Goal: Task Accomplishment & Management: Use online tool/utility

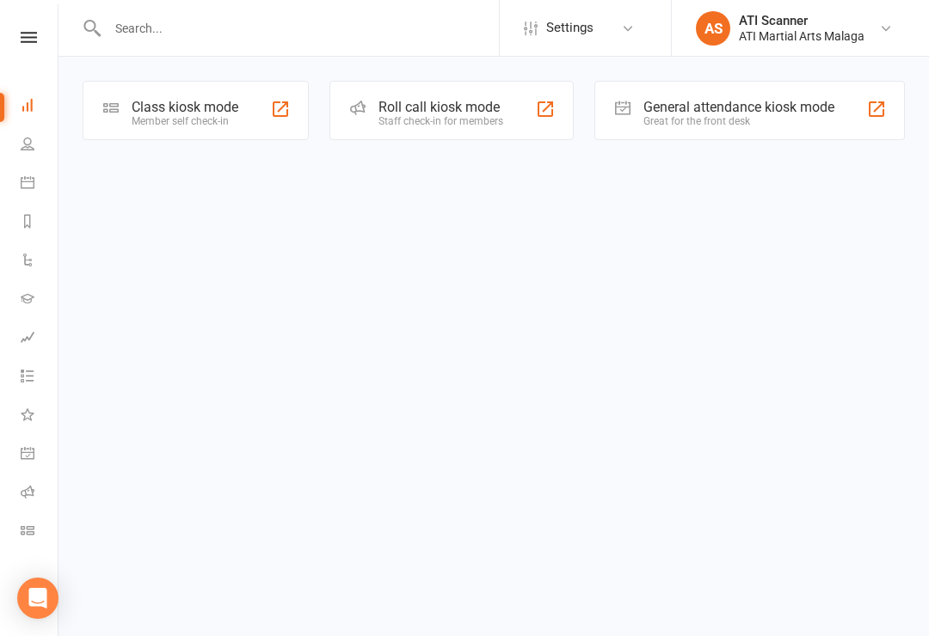
click at [225, 189] on html "Settings Event Templates Appointment Types AS ATI Scanner ATI Martial Arts Mala…" at bounding box center [464, 94] width 929 height 189
click at [729, 103] on div "General attendance kiosk mode" at bounding box center [738, 107] width 191 height 16
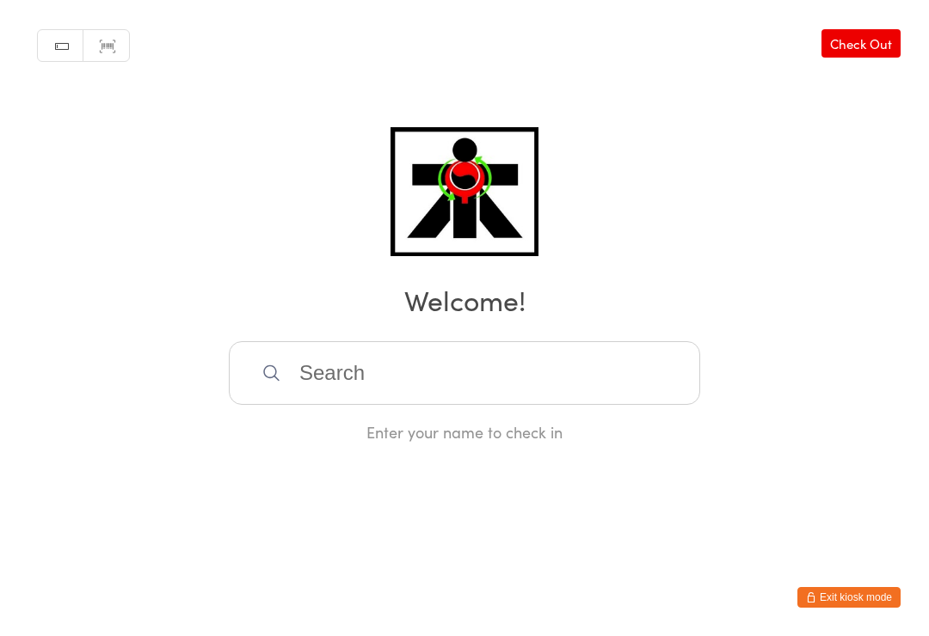
click at [639, 379] on input "search" at bounding box center [464, 373] width 471 height 64
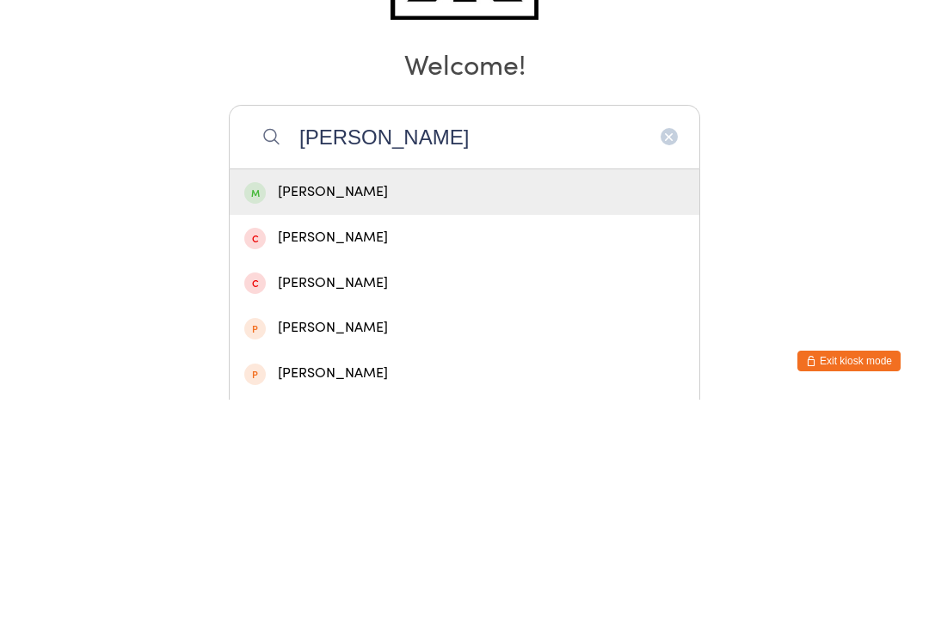
type input "Gisell"
click at [530, 406] on div "Giselle Li" at bounding box center [464, 429] width 469 height 46
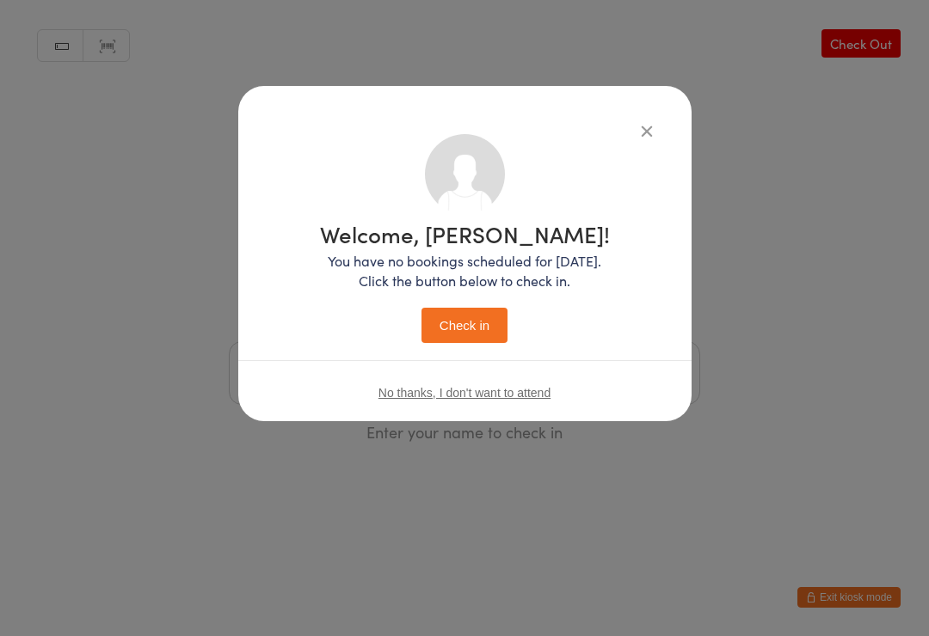
click at [472, 328] on button "Check in" at bounding box center [464, 325] width 86 height 35
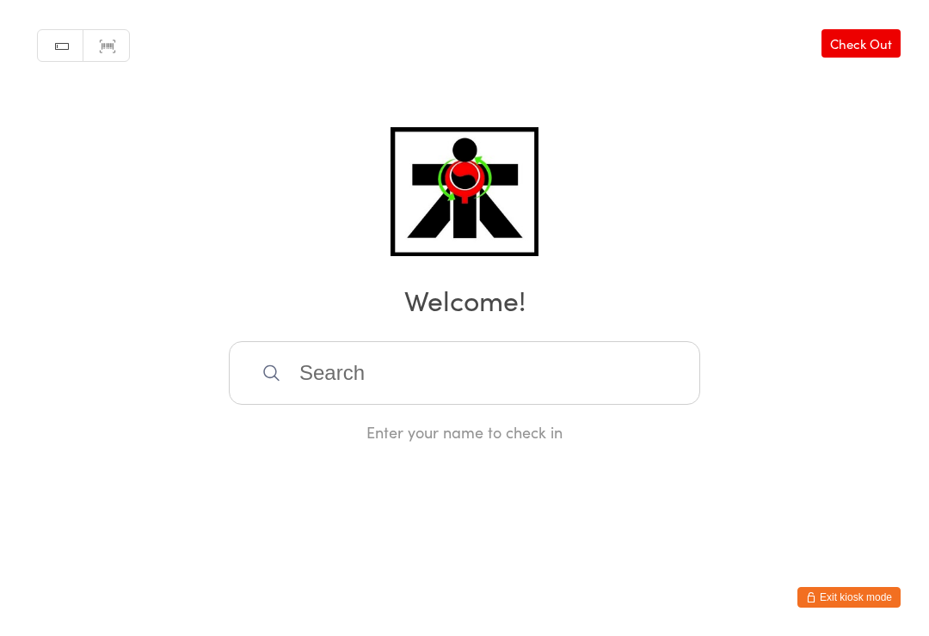
click at [564, 373] on input "search" at bounding box center [464, 373] width 471 height 64
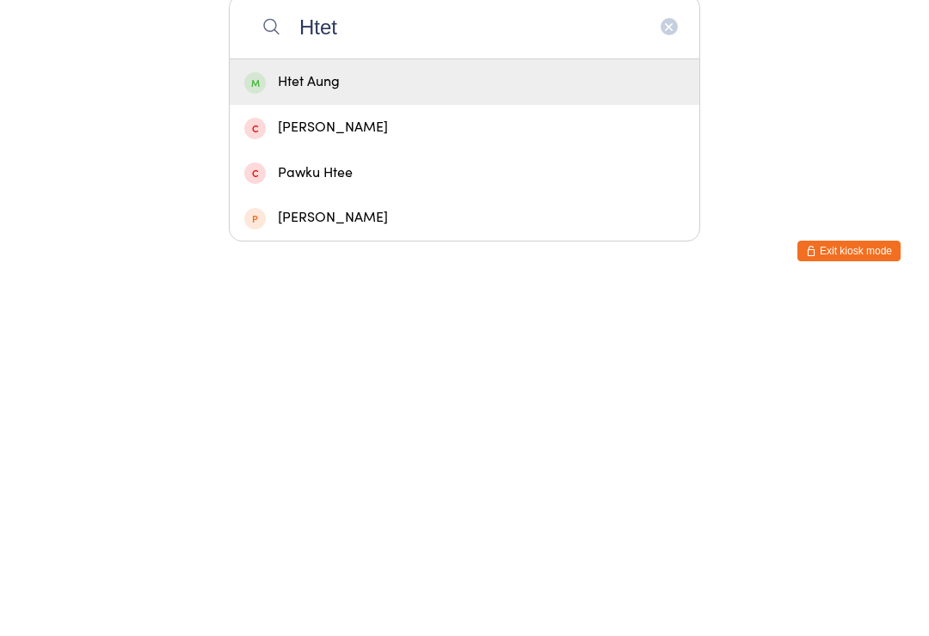
type input "Htet"
click at [385, 406] on div "Htet Aung" at bounding box center [464, 429] width 469 height 46
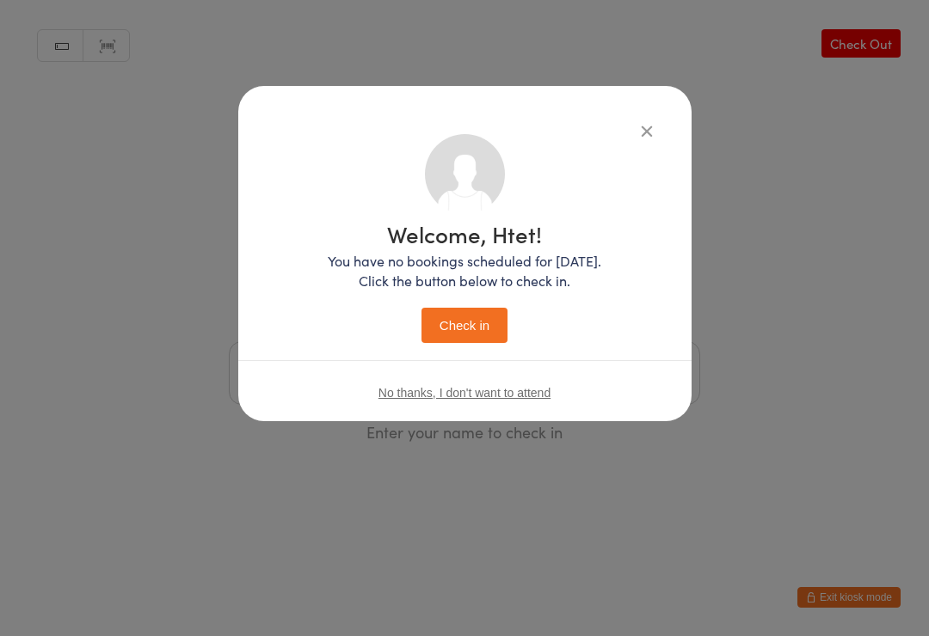
click at [478, 343] on button "Check in" at bounding box center [464, 325] width 86 height 35
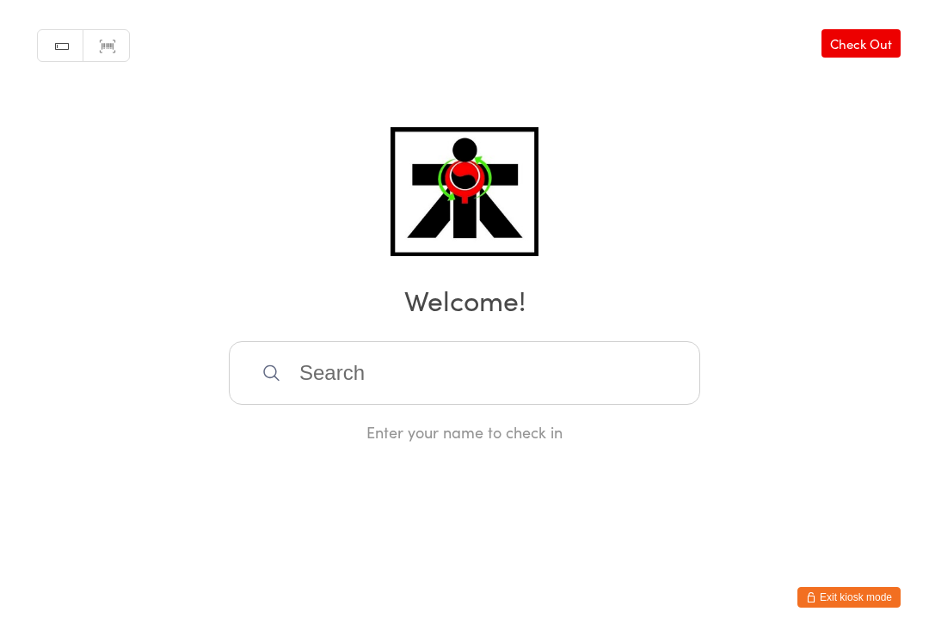
click at [294, 384] on input "search" at bounding box center [464, 373] width 471 height 64
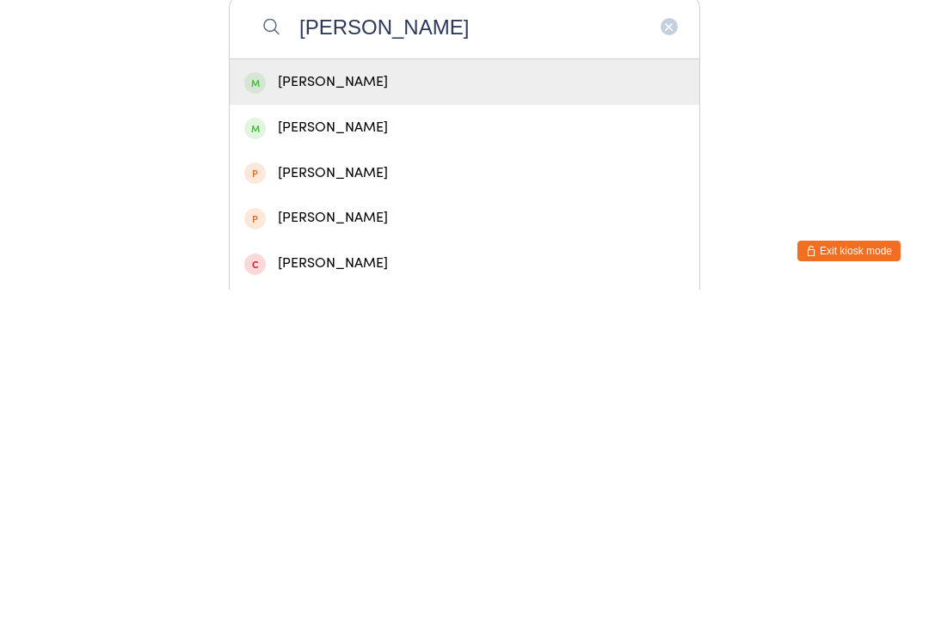
type input "Burnell"
click at [300, 417] on div "Alan Burnell" at bounding box center [464, 428] width 440 height 23
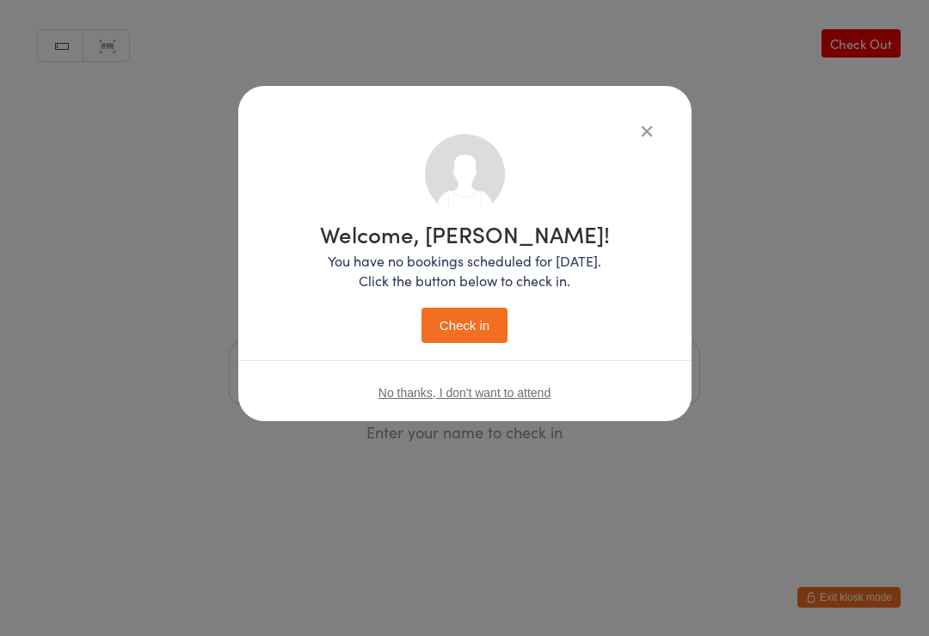
click at [463, 335] on button "Check in" at bounding box center [464, 325] width 86 height 35
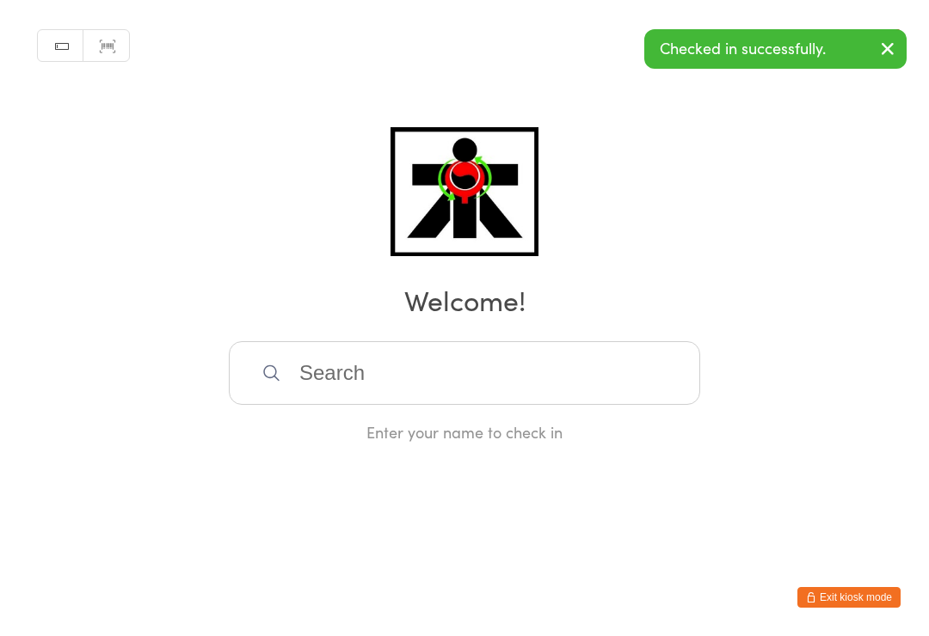
click at [289, 376] on input "search" at bounding box center [464, 373] width 471 height 64
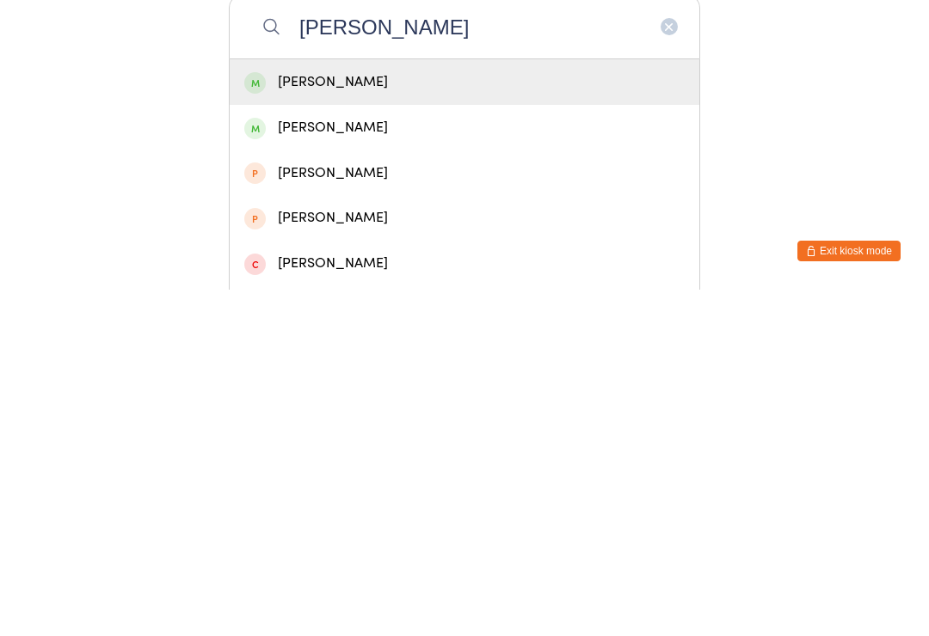
type input "Burnell"
click at [297, 463] on div "Braxton Armstrong-Burnell" at bounding box center [464, 474] width 440 height 23
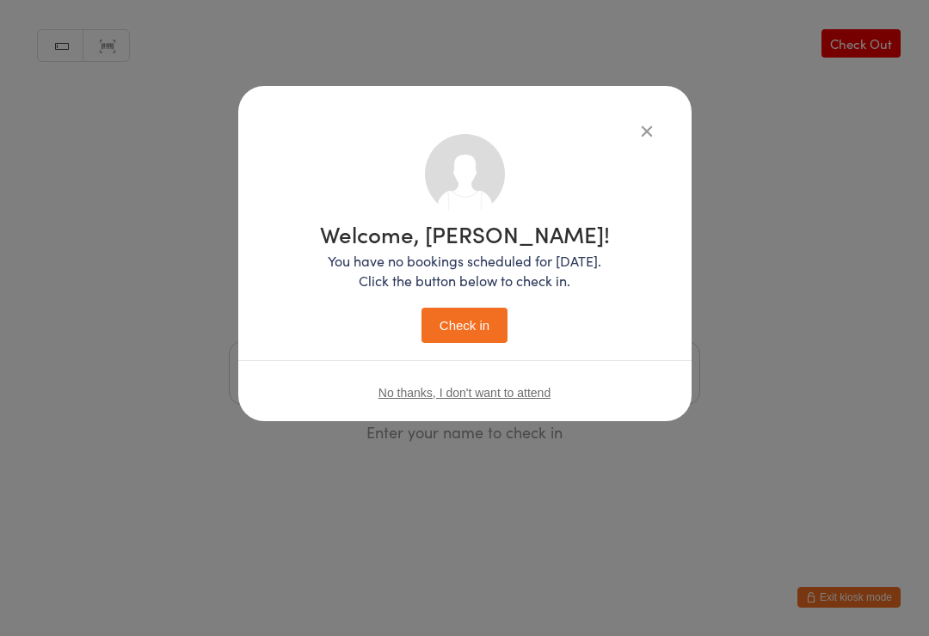
click at [472, 329] on button "Check in" at bounding box center [464, 325] width 86 height 35
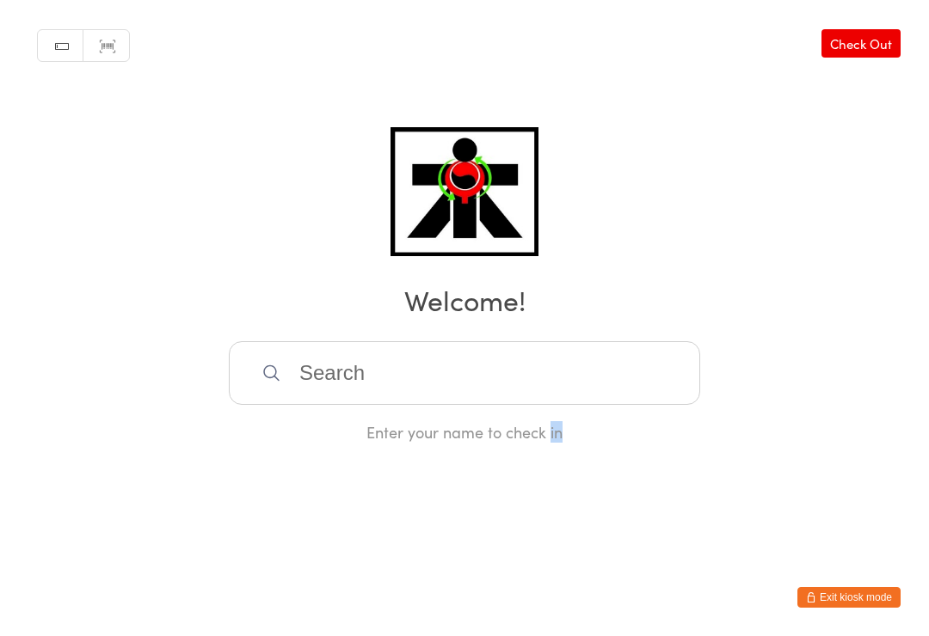
click at [432, 369] on input "search" at bounding box center [464, 373] width 471 height 64
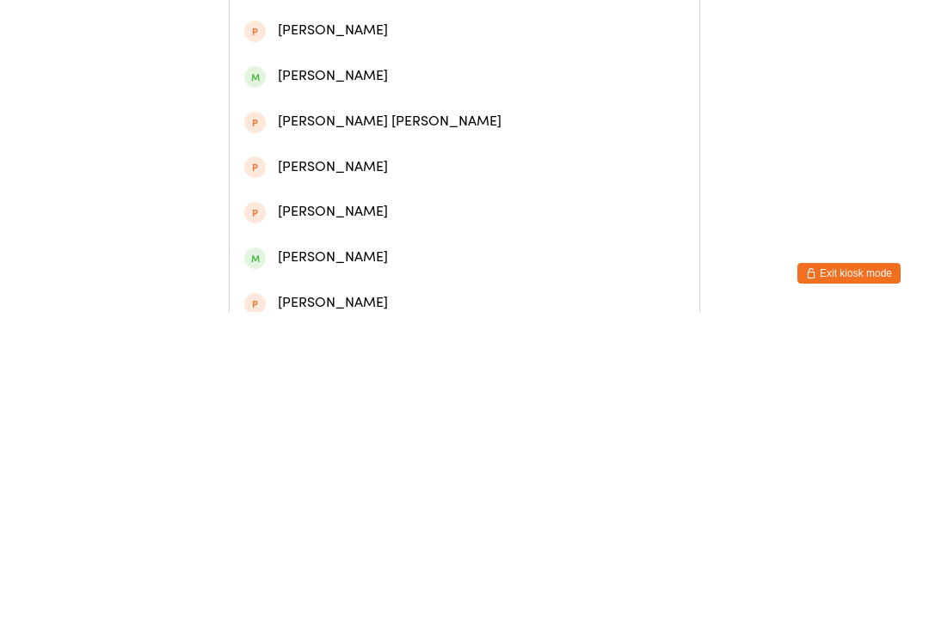
scroll to position [210, 0]
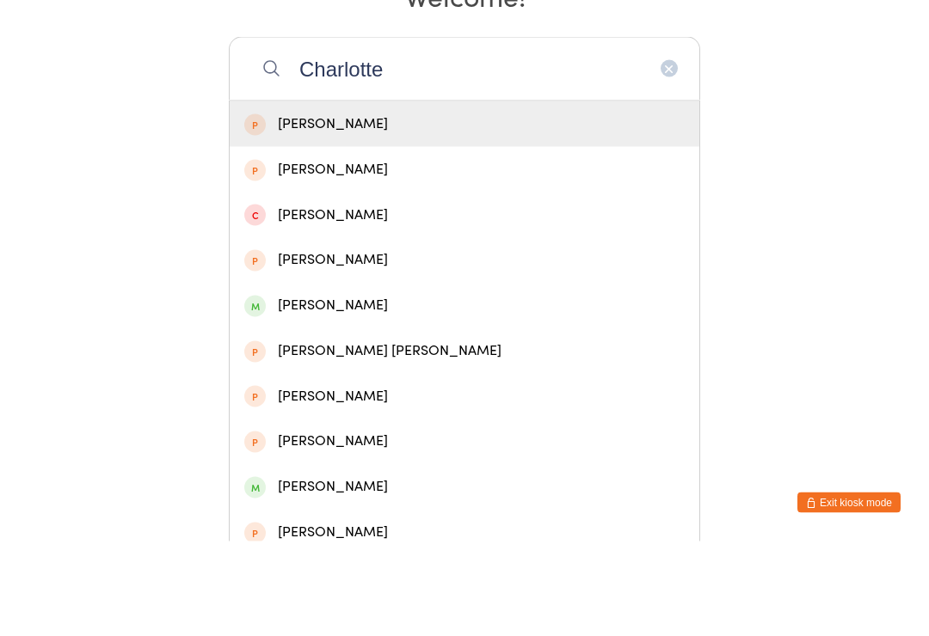
click at [558, 132] on input "Charlotte" at bounding box center [464, 164] width 471 height 64
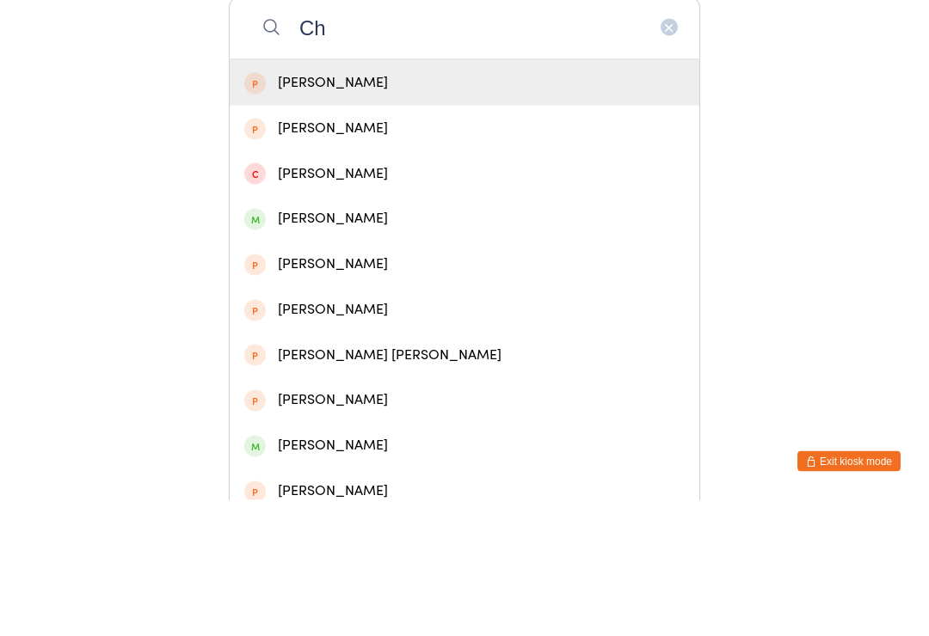
type input "C"
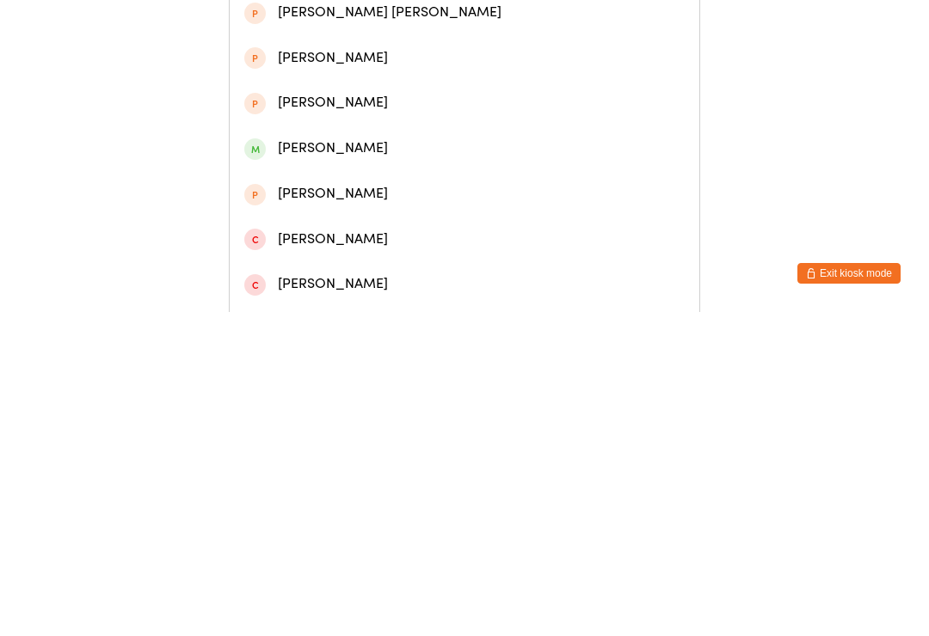
scroll to position [324, 0]
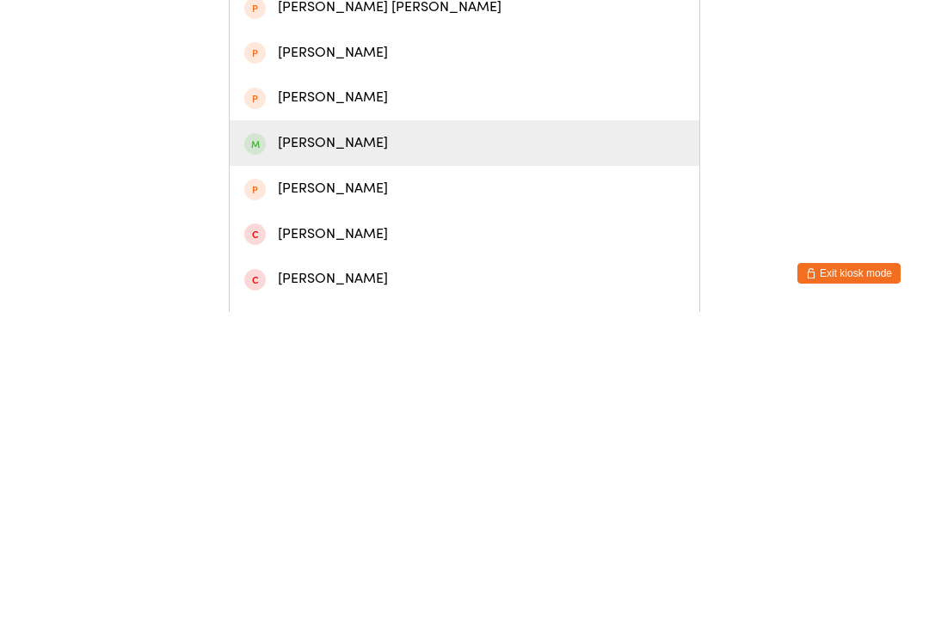
type input "Charlotte"
click at [580, 456] on div "Charlotte Khanlu" at bounding box center [464, 467] width 440 height 23
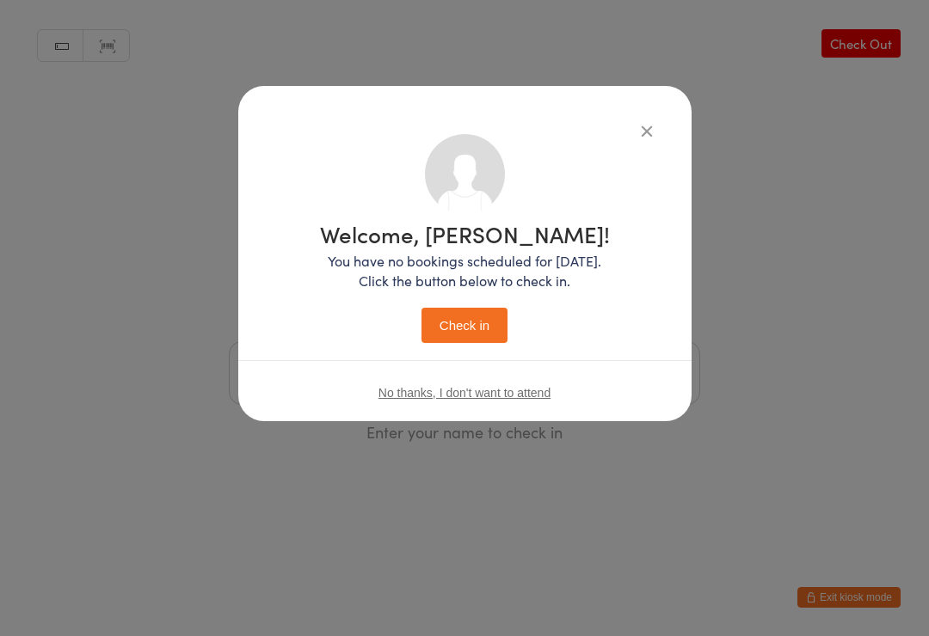
click at [494, 327] on button "Check in" at bounding box center [464, 325] width 86 height 35
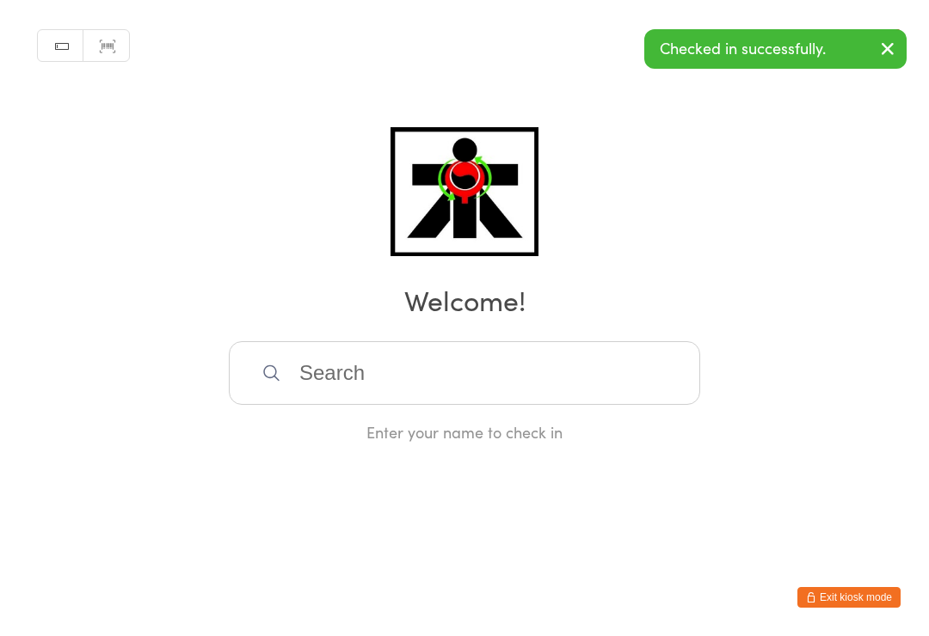
click at [374, 383] on input "search" at bounding box center [464, 373] width 471 height 64
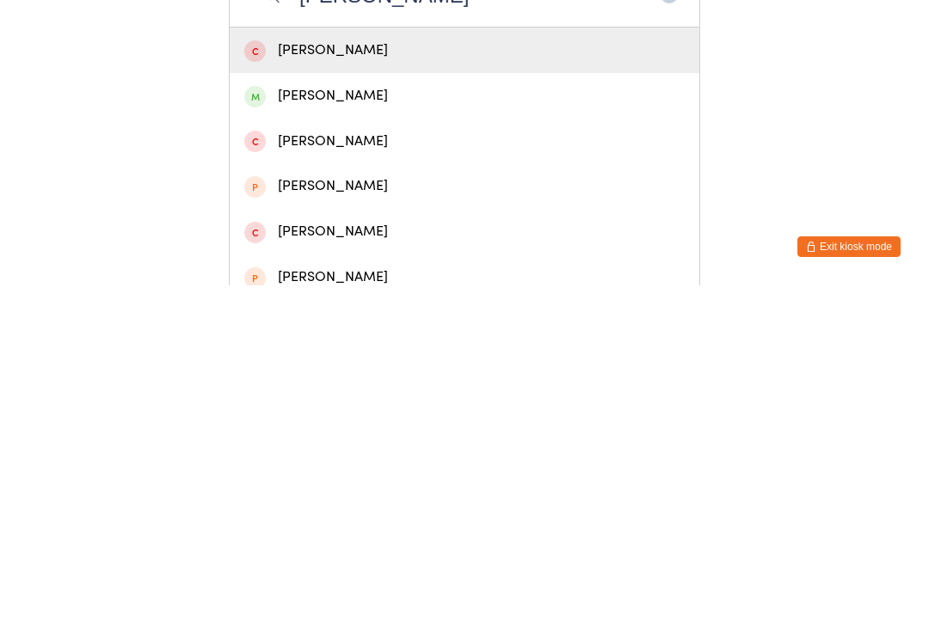
scroll to position [29, 0]
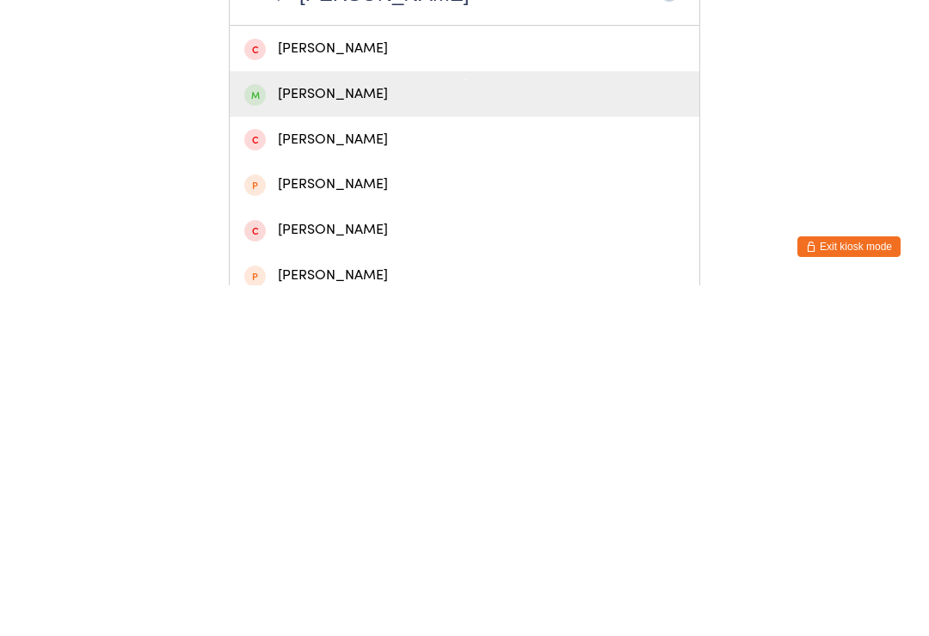
type input "Claudia"
click at [389, 433] on div "Claudia Khanlu" at bounding box center [464, 444] width 440 height 23
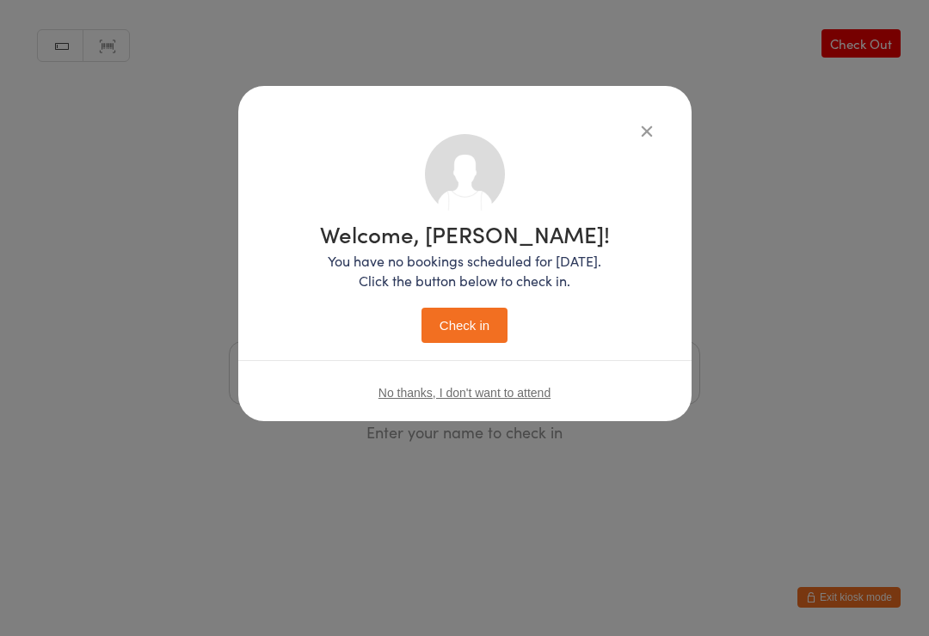
click at [465, 315] on button "Check in" at bounding box center [464, 325] width 86 height 35
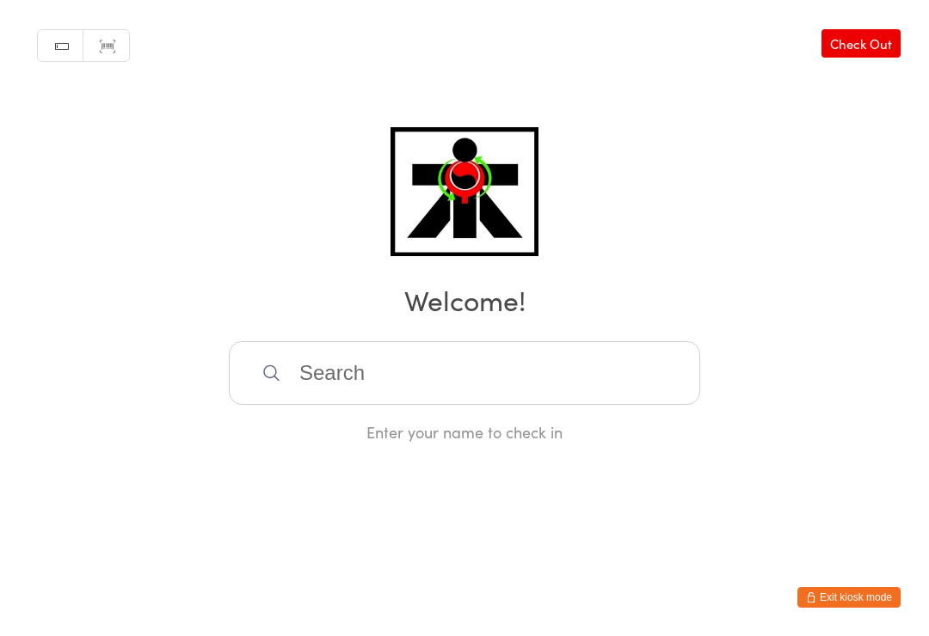
click at [463, 362] on input "search" at bounding box center [464, 373] width 471 height 64
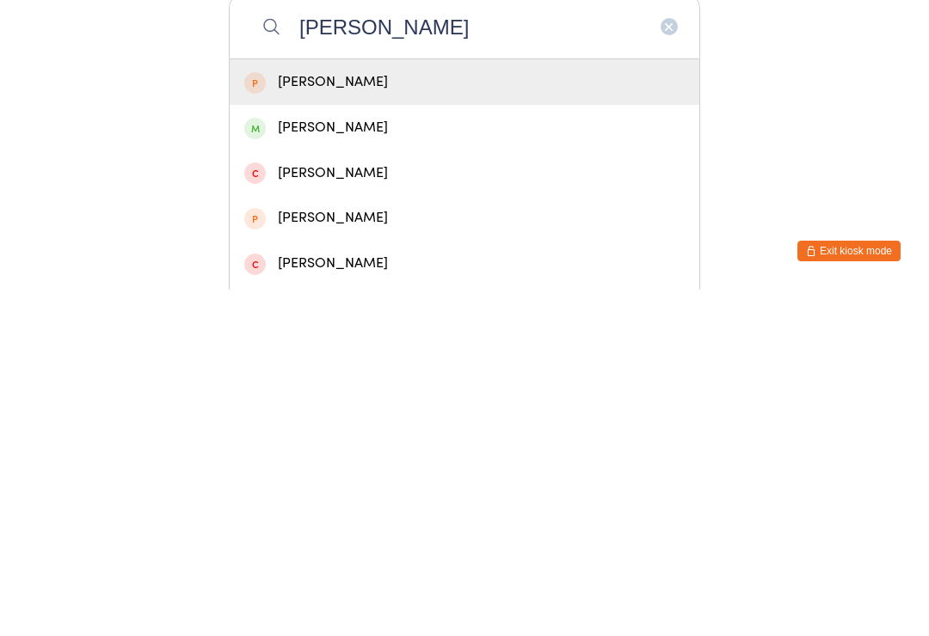
type input "Monica"
click at [354, 451] on div "Monica Khanlu" at bounding box center [464, 474] width 469 height 46
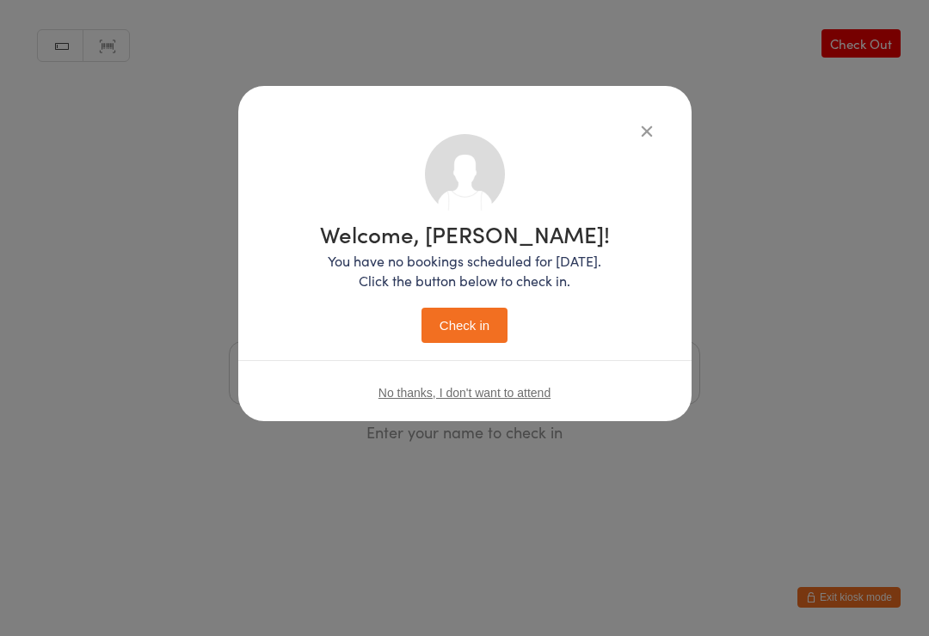
click at [459, 316] on button "Check in" at bounding box center [464, 325] width 86 height 35
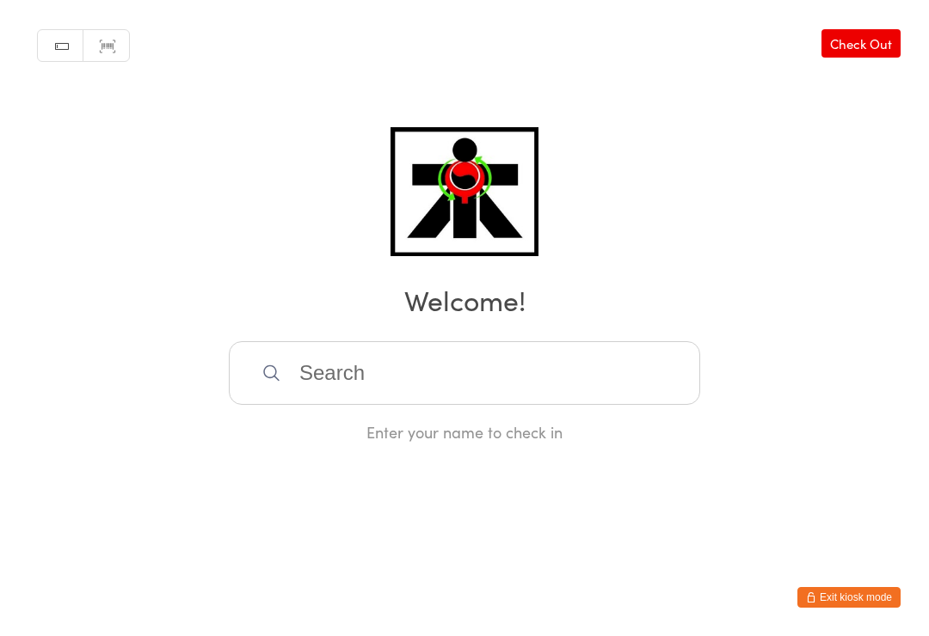
click at [546, 388] on input "search" at bounding box center [464, 373] width 471 height 64
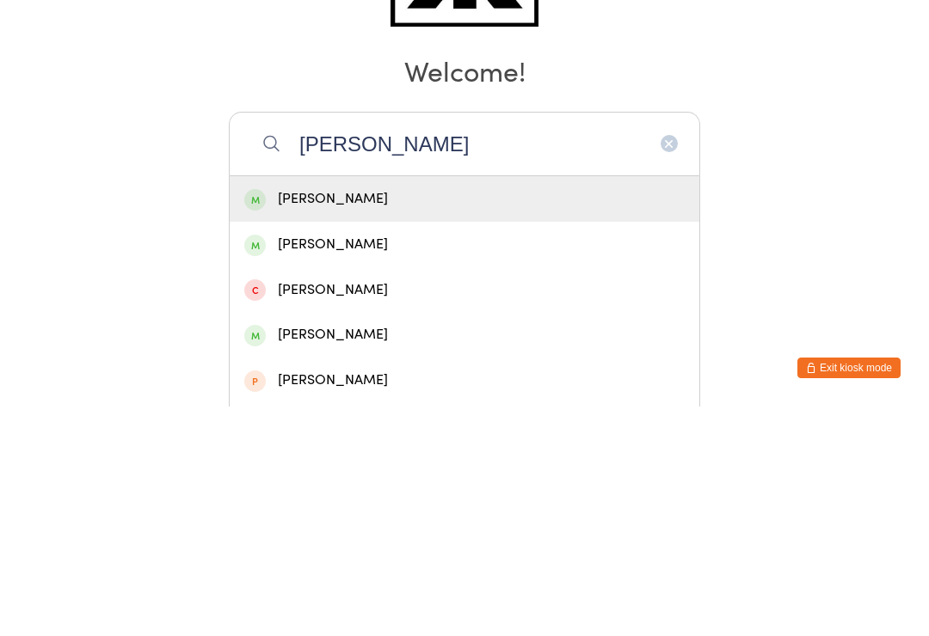
click at [387, 280] on h2 "Welcome!" at bounding box center [464, 299] width 894 height 39
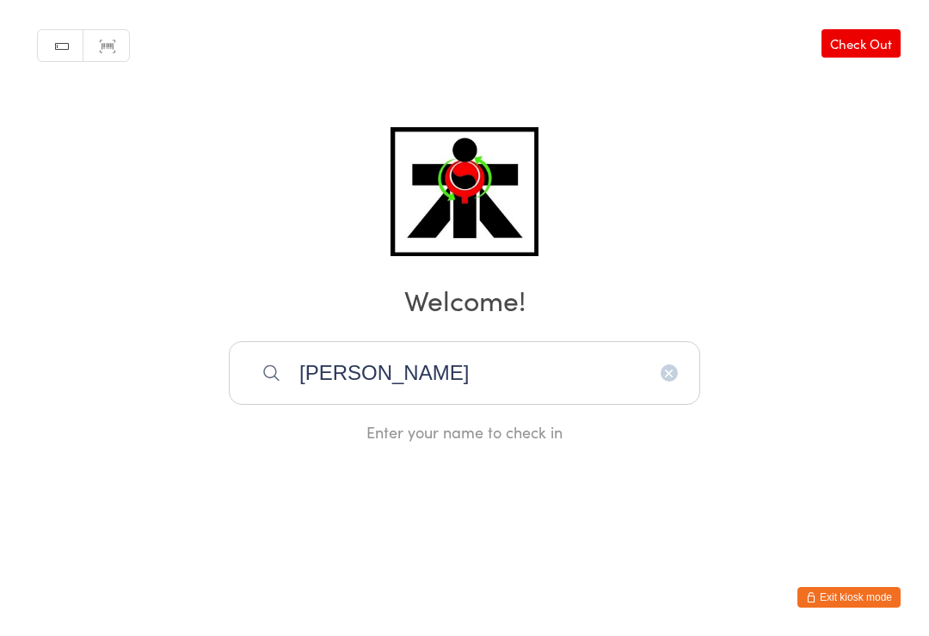
click at [452, 378] on input "Southall fiona" at bounding box center [464, 373] width 471 height 64
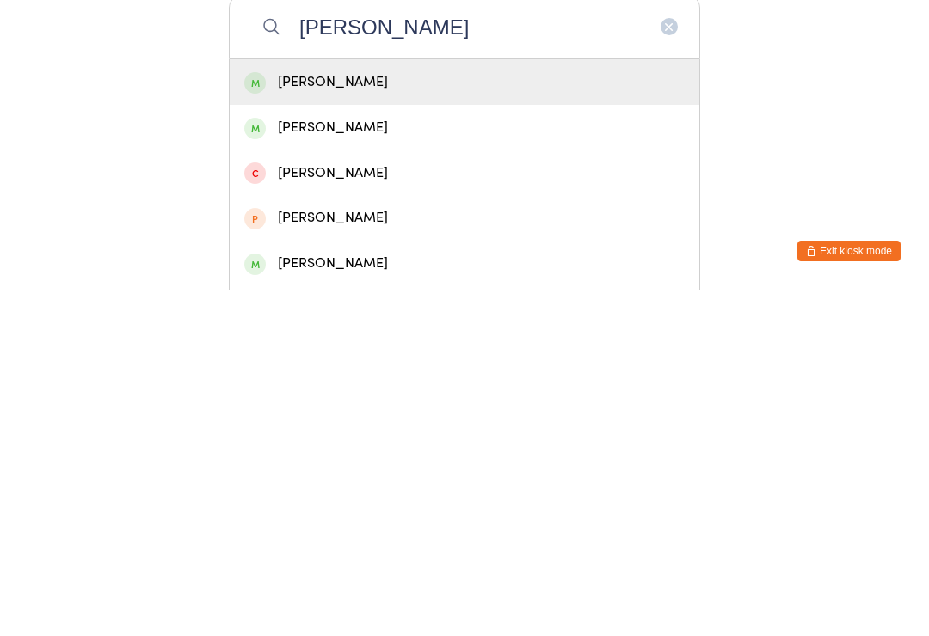
type input "Southall fion"
click at [359, 417] on div "Fiona Southall" at bounding box center [464, 428] width 440 height 23
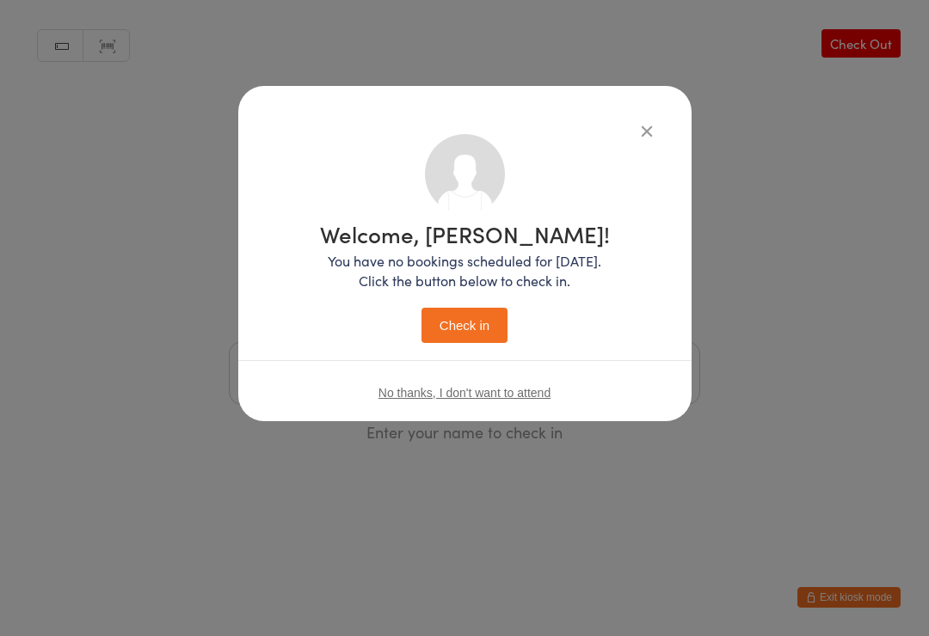
click at [478, 333] on button "Check in" at bounding box center [464, 325] width 86 height 35
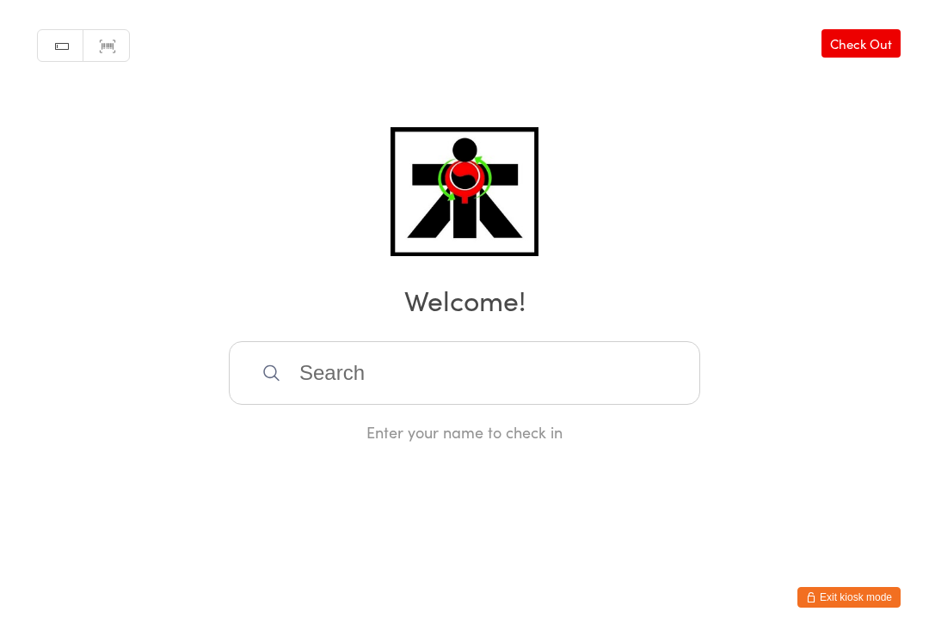
click at [596, 379] on input "search" at bounding box center [464, 373] width 471 height 64
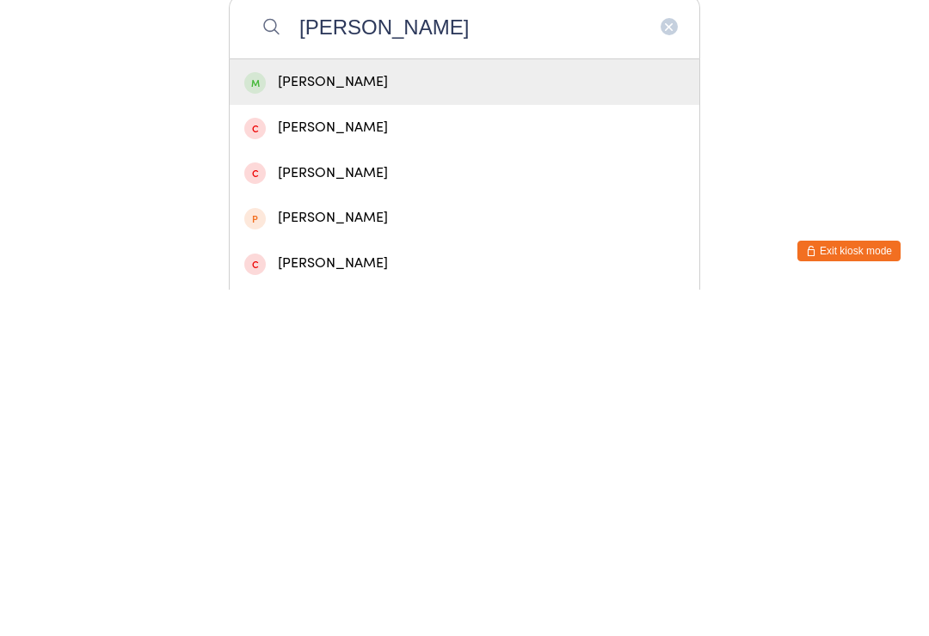
type input "Luka ogne"
click at [457, 417] on div "Luka Ognenis" at bounding box center [464, 428] width 440 height 23
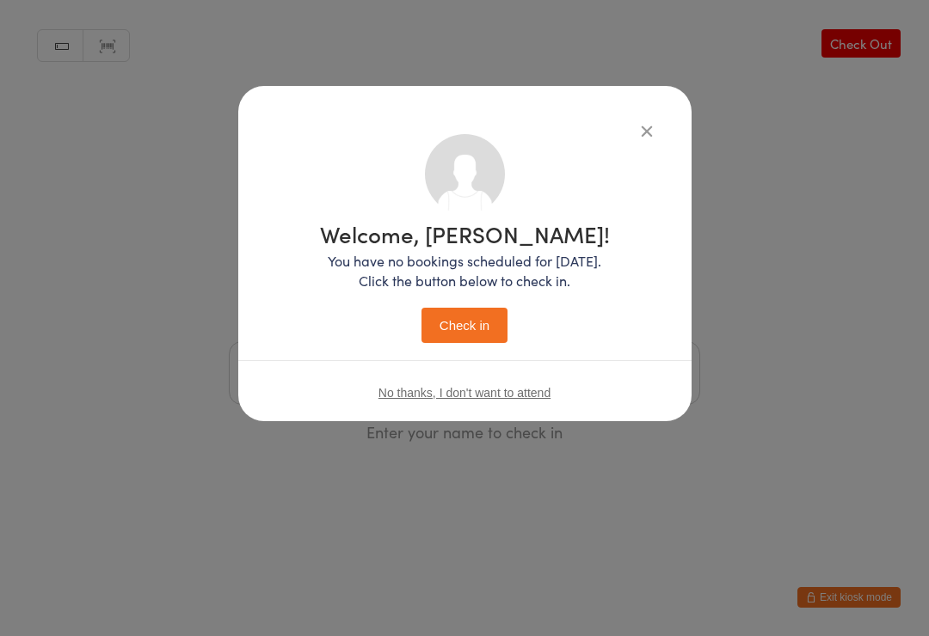
click at [476, 334] on button "Check in" at bounding box center [464, 325] width 86 height 35
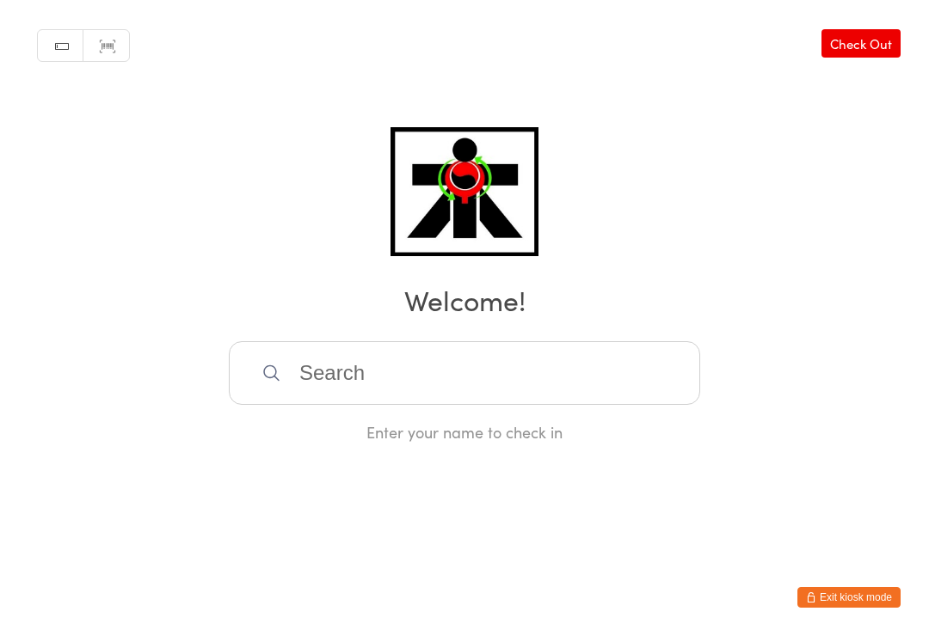
click at [346, 362] on input "search" at bounding box center [464, 373] width 471 height 64
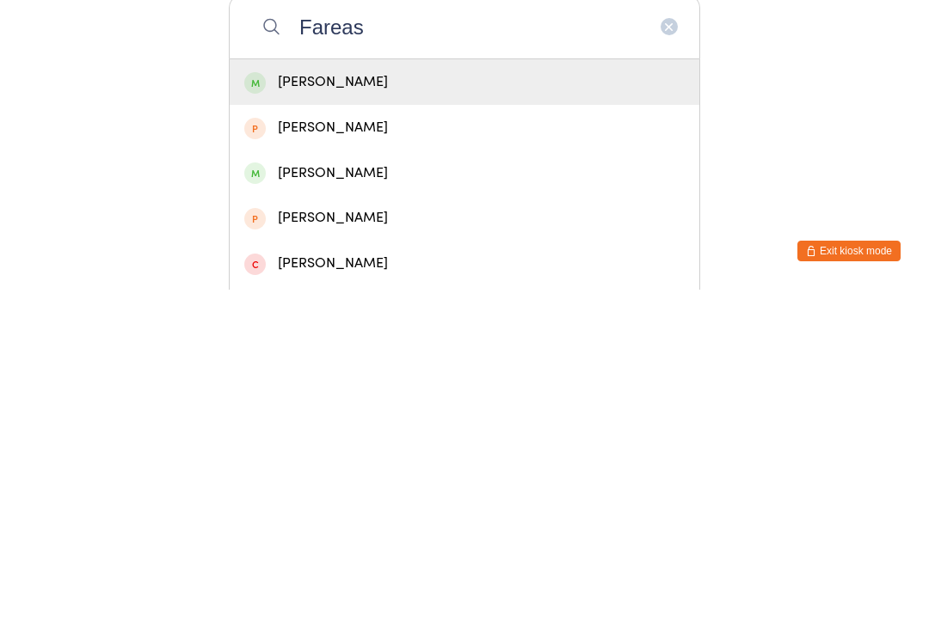
type input "Fareas"
click at [366, 406] on div "Ahmed Fareas" at bounding box center [464, 429] width 469 height 46
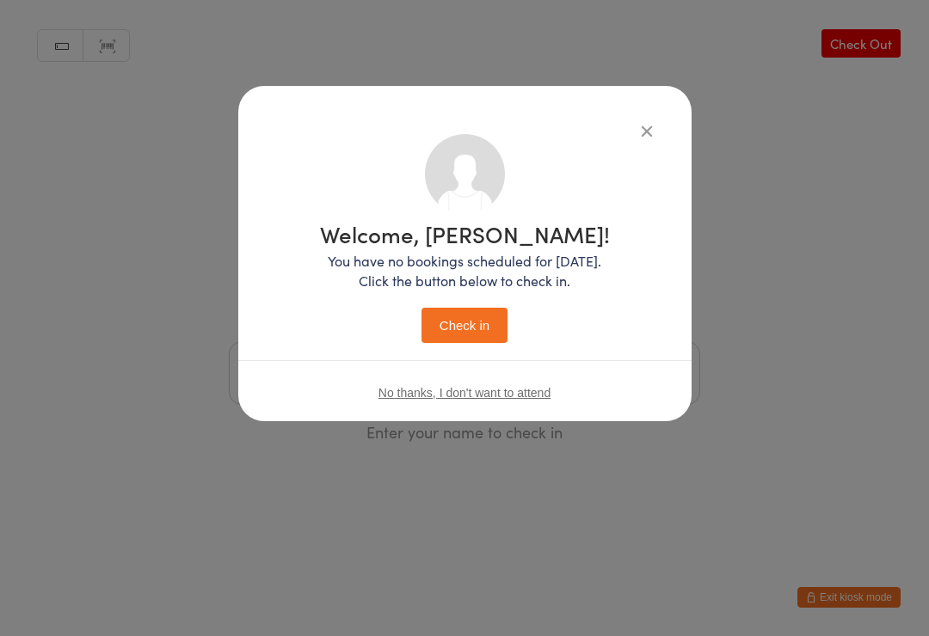
click at [473, 321] on button "Check in" at bounding box center [464, 325] width 86 height 35
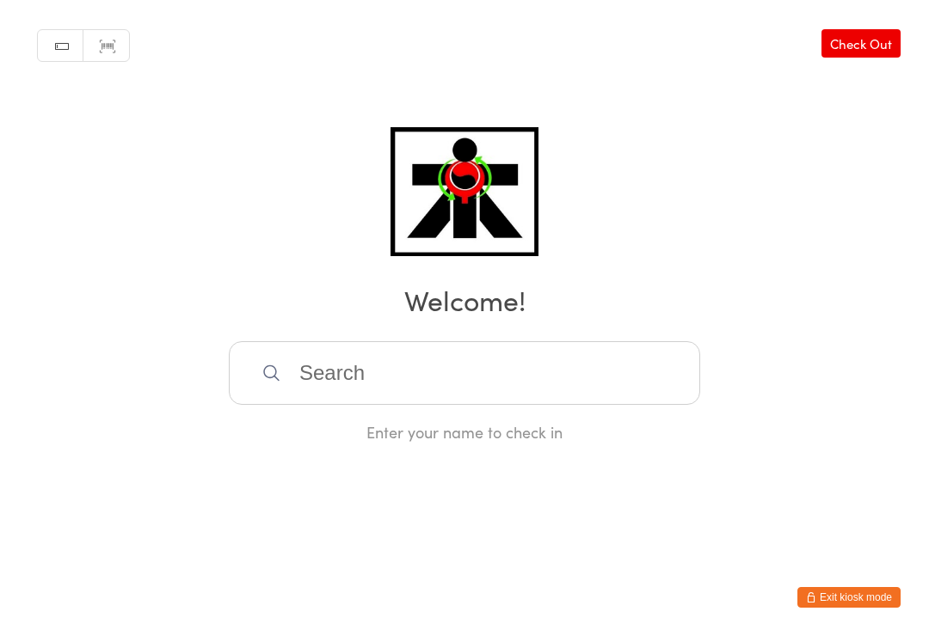
click at [438, 364] on input "search" at bounding box center [464, 373] width 471 height 64
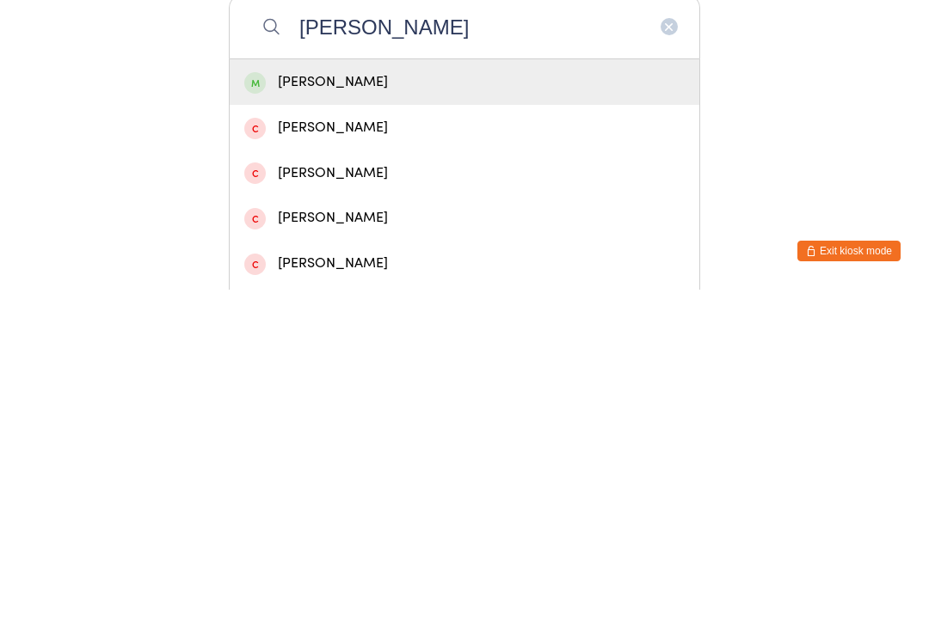
type input "Kevin n"
click at [474, 417] on div "Kevin Nguyen" at bounding box center [464, 428] width 440 height 23
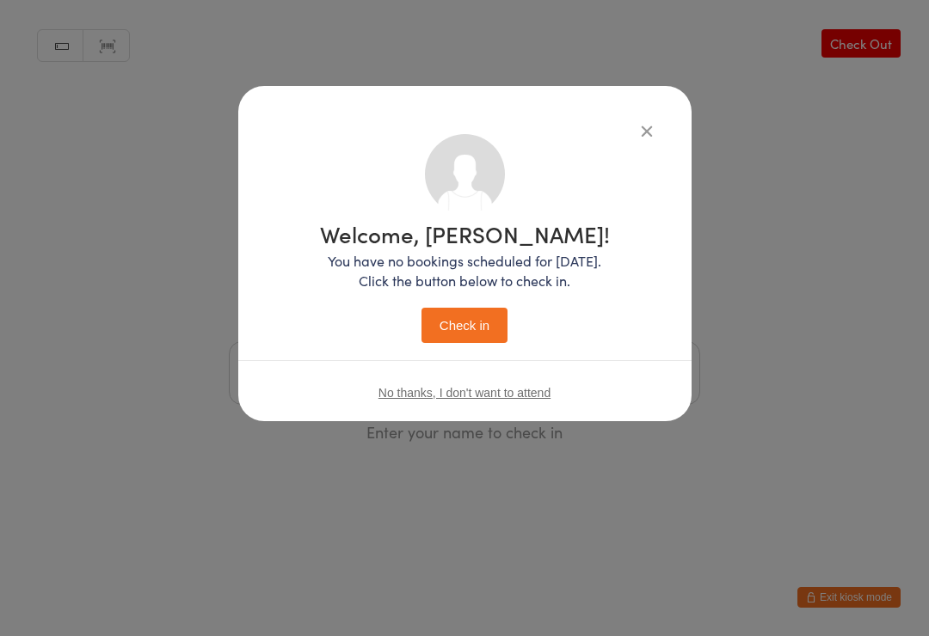
click at [484, 329] on button "Check in" at bounding box center [464, 325] width 86 height 35
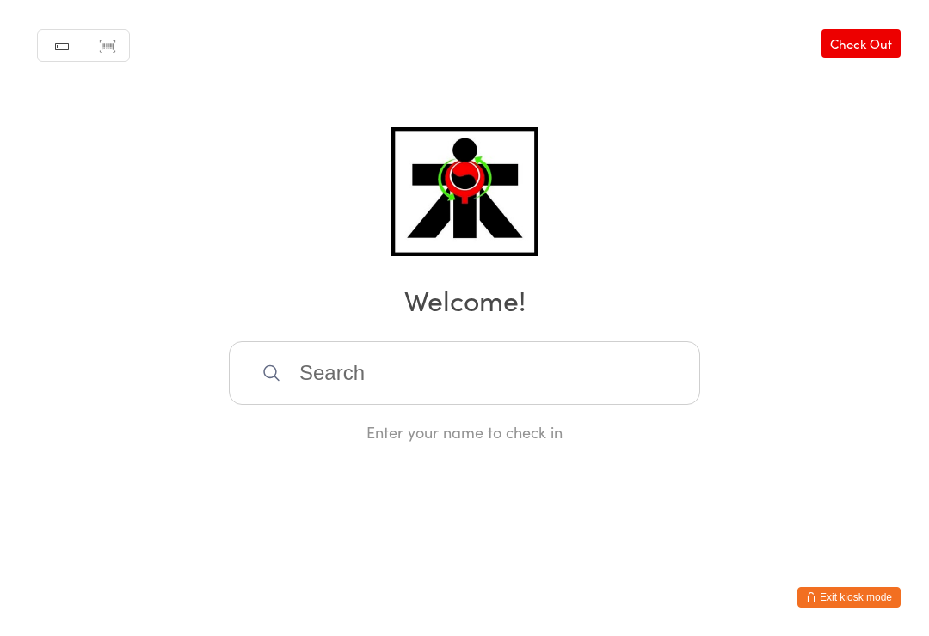
click at [634, 368] on input "search" at bounding box center [464, 373] width 471 height 64
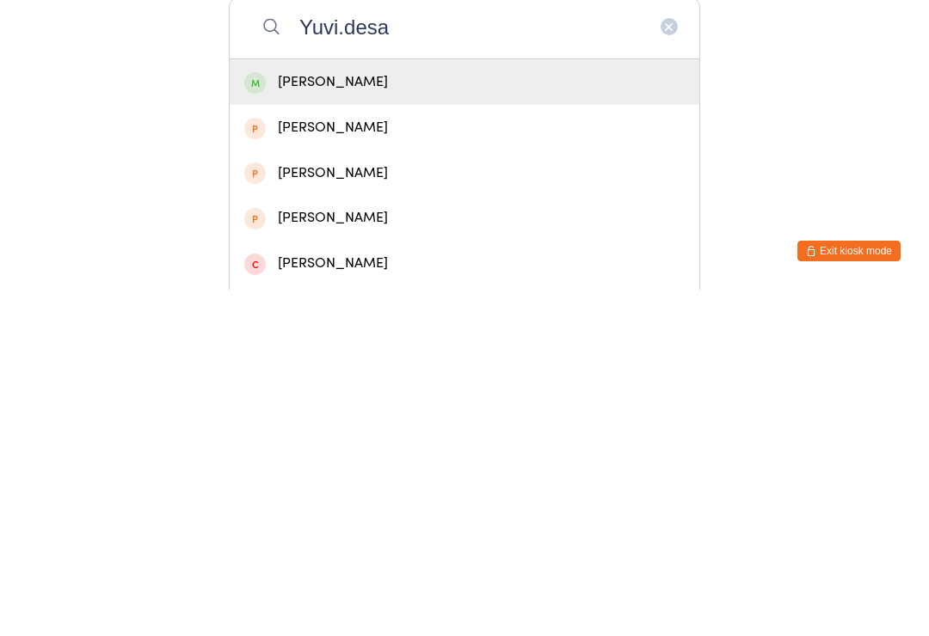
type input "Yuvi.desai"
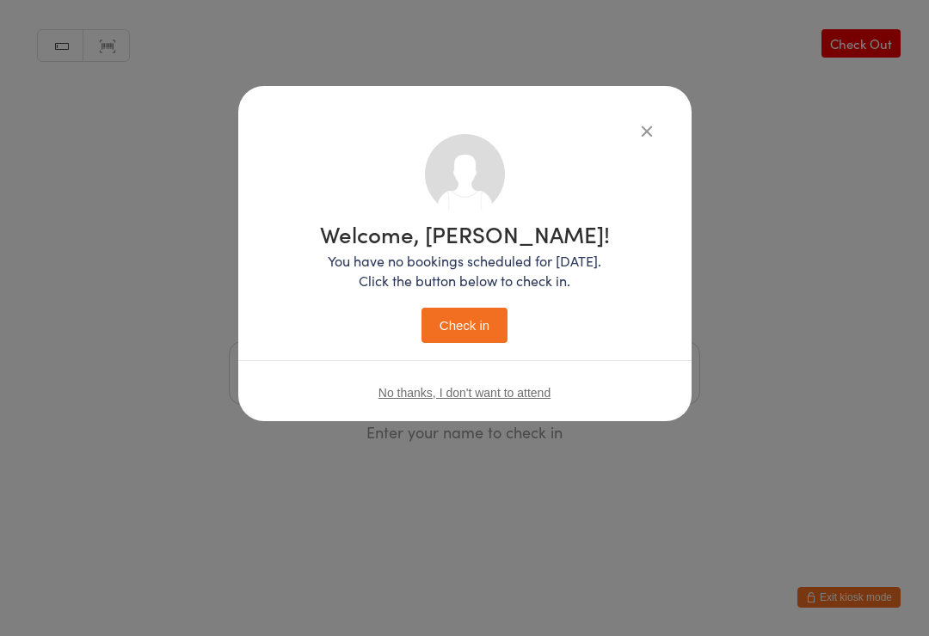
click at [488, 343] on button "Check in" at bounding box center [464, 325] width 86 height 35
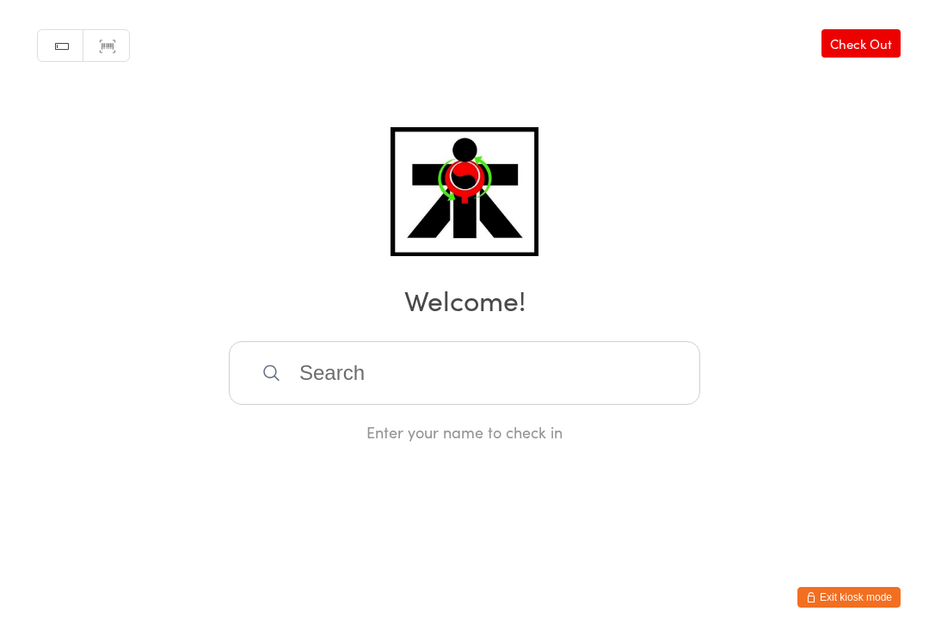
click at [582, 370] on input "search" at bounding box center [464, 373] width 471 height 64
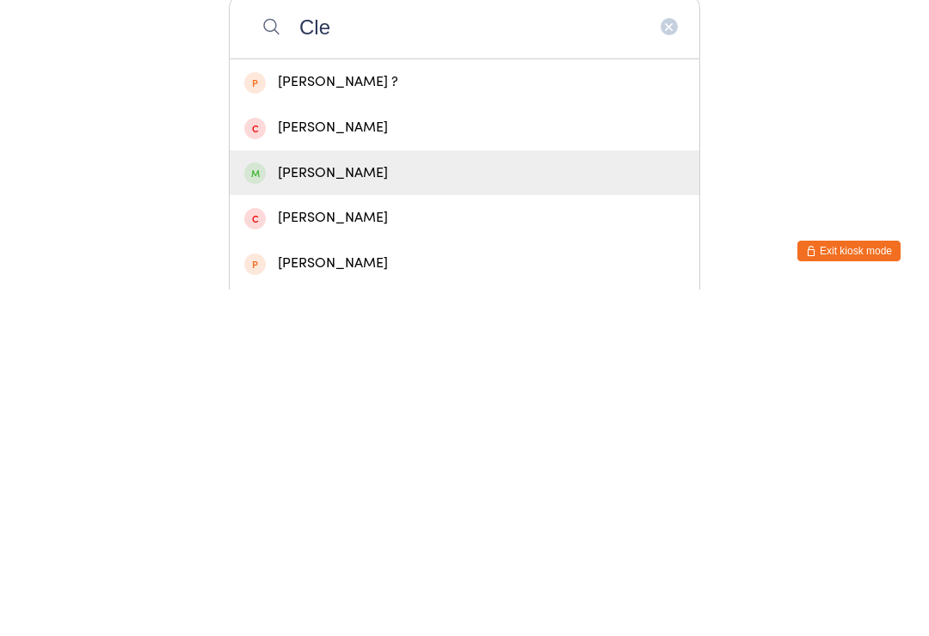
type input "Cle"
click at [344, 508] on div "Cleveland Bui" at bounding box center [464, 519] width 440 height 23
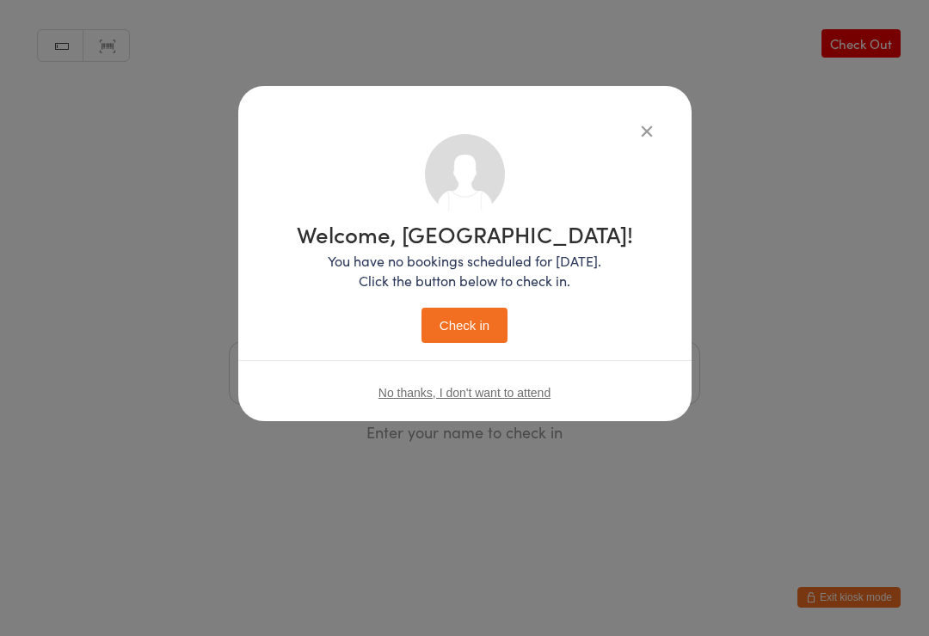
click at [500, 338] on button "Check in" at bounding box center [464, 325] width 86 height 35
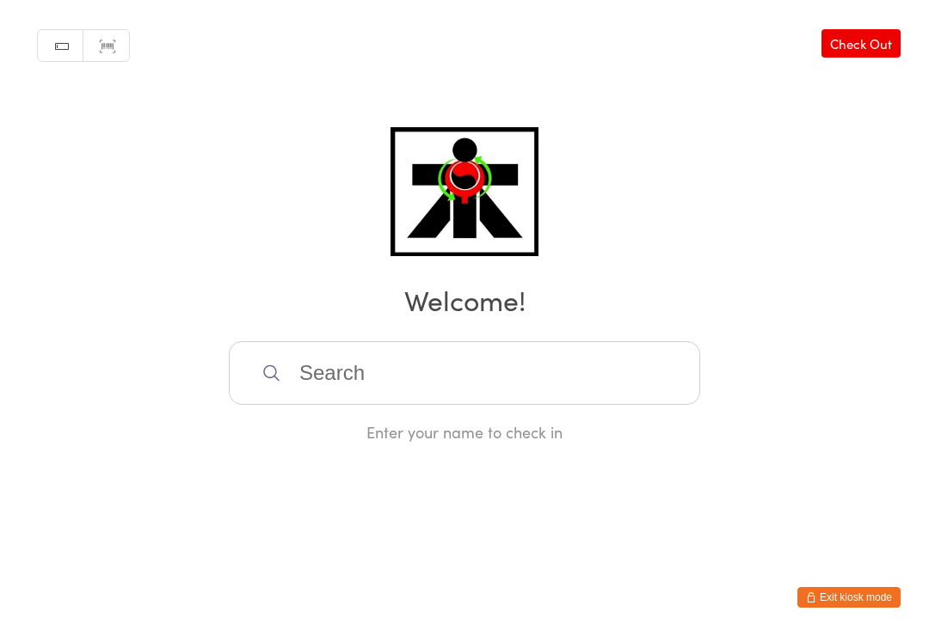
click at [616, 365] on input "search" at bounding box center [464, 373] width 471 height 64
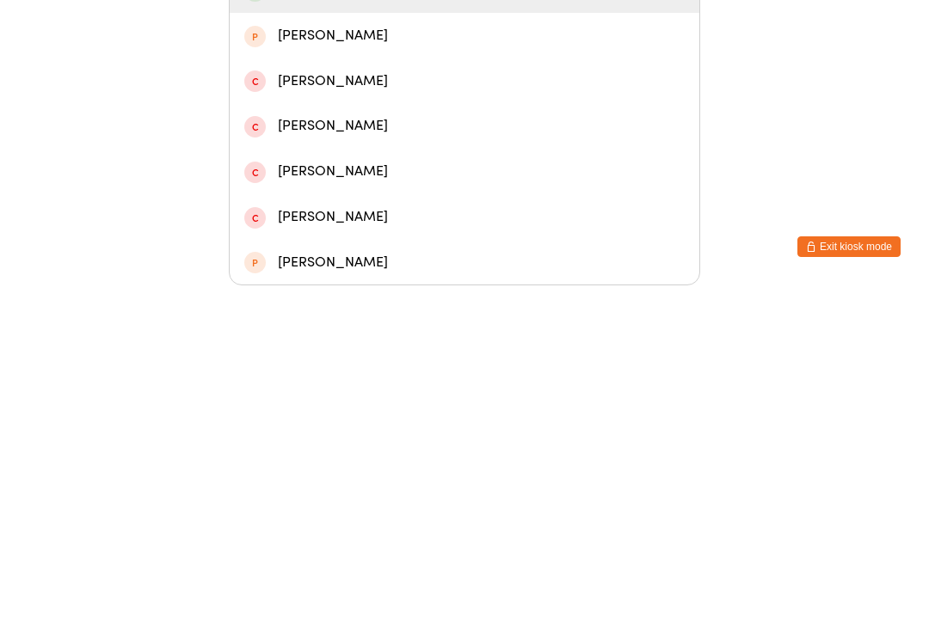
scroll to position [138, 0]
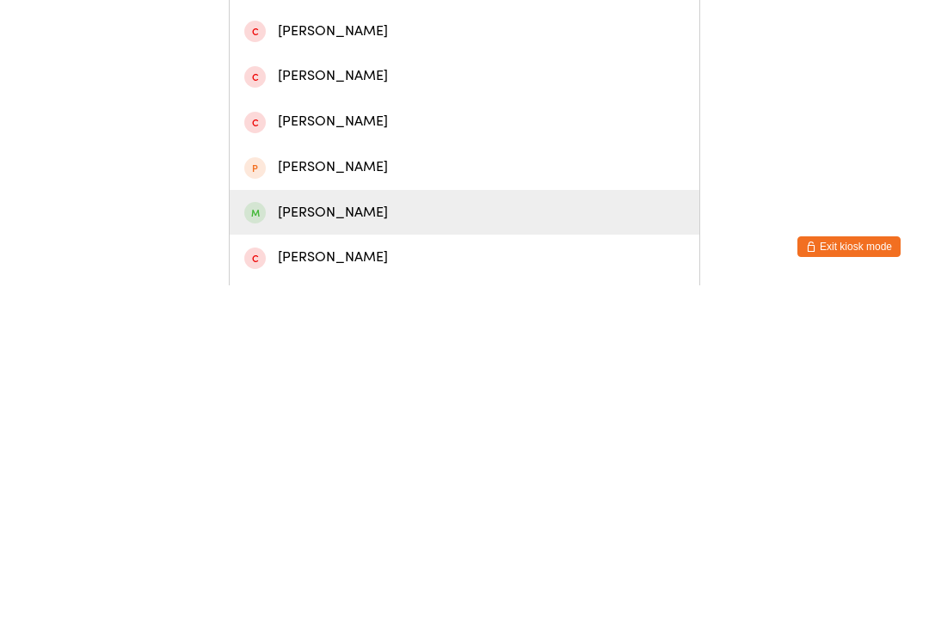
type input "Owen"
click at [387, 552] on div "Owen Rivera" at bounding box center [464, 563] width 440 height 23
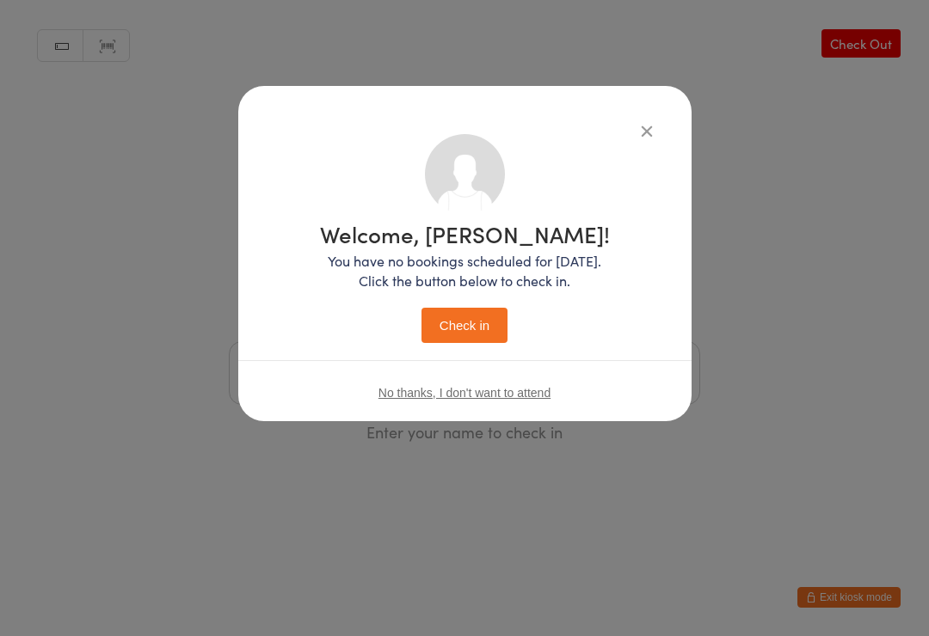
click at [481, 322] on button "Check in" at bounding box center [464, 325] width 86 height 35
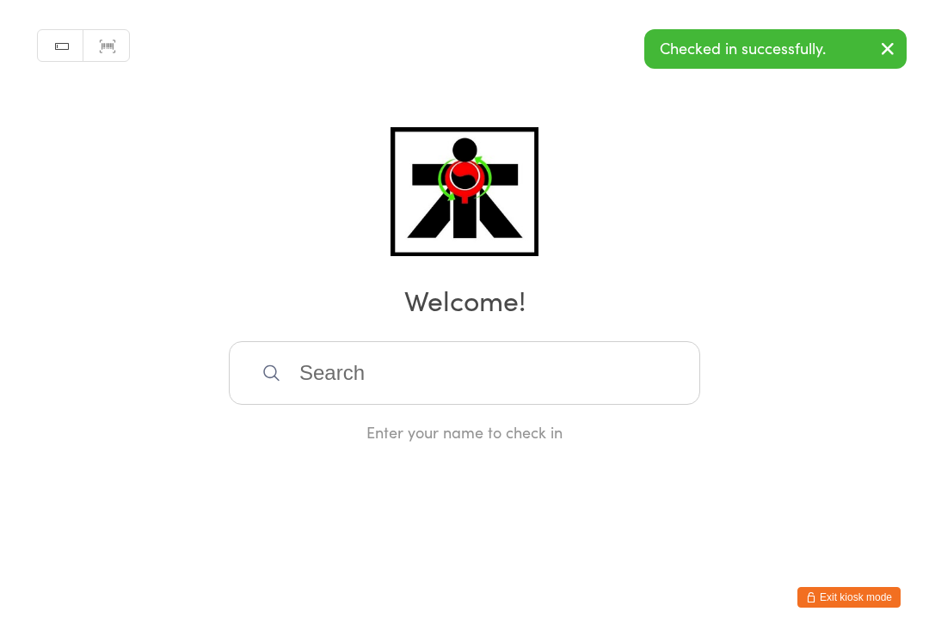
click at [378, 402] on input "search" at bounding box center [464, 373] width 471 height 64
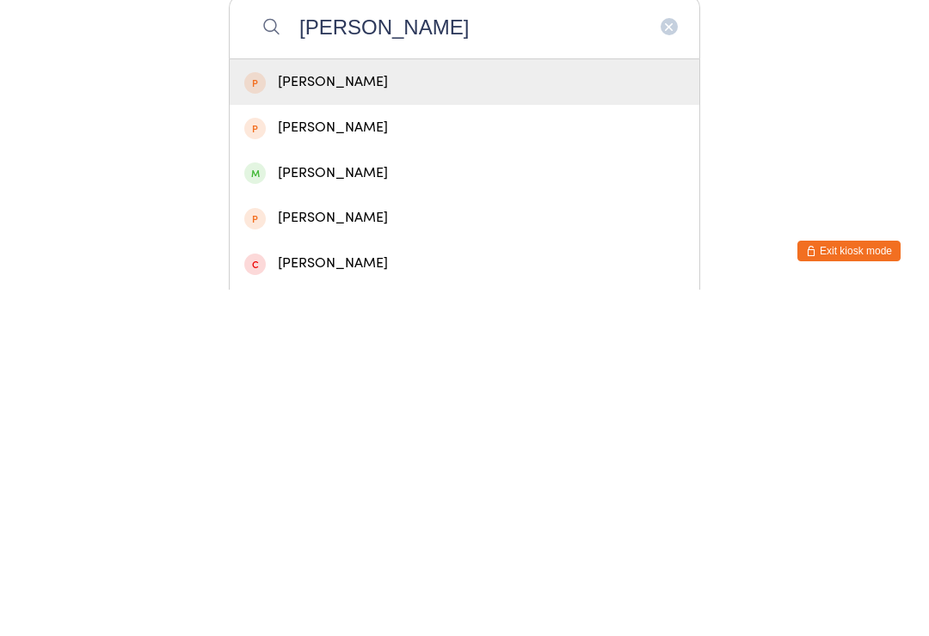
type input "Elise"
click at [343, 508] on div "Elise Rivera" at bounding box center [464, 519] width 440 height 23
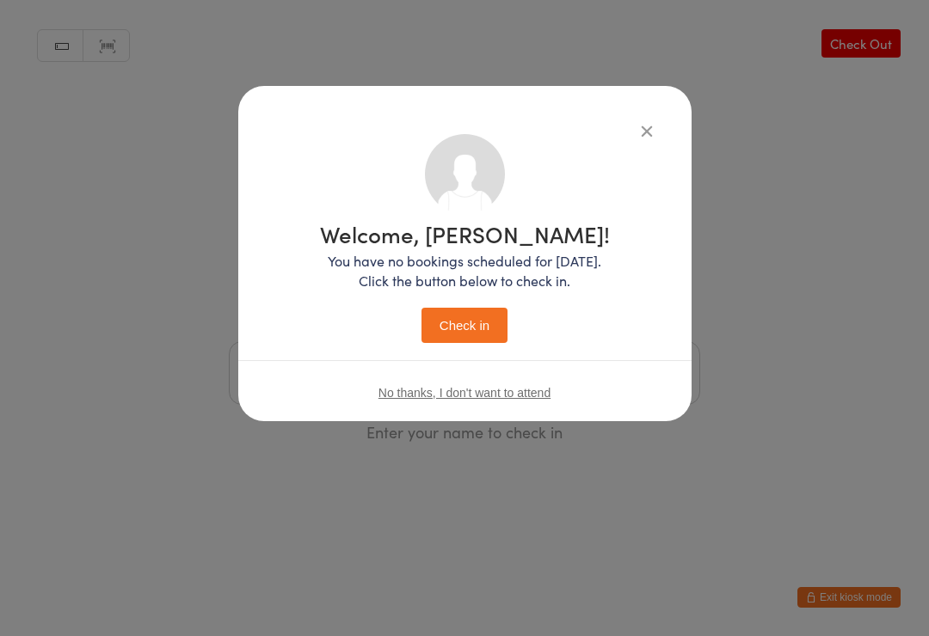
click at [451, 316] on button "Check in" at bounding box center [464, 325] width 86 height 35
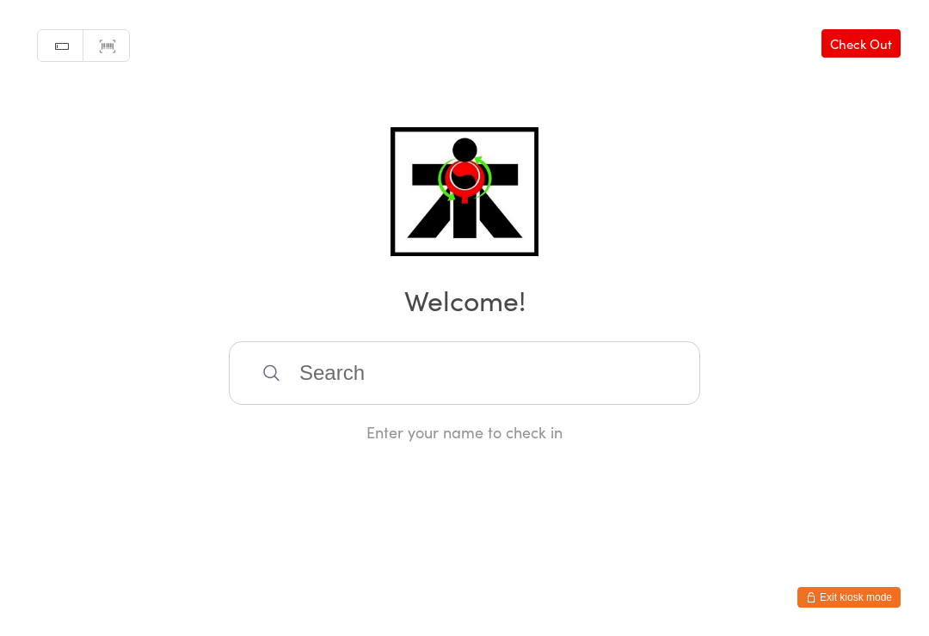
click at [256, 405] on input "search" at bounding box center [464, 373] width 471 height 64
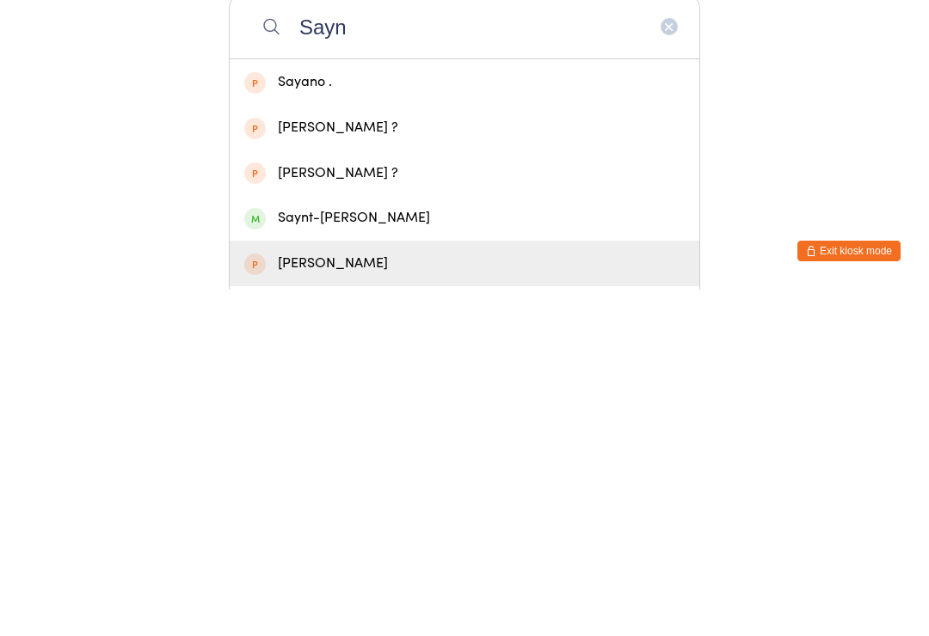
type input "Sayn"
click at [303, 587] on div "Saylah Ryan" at bounding box center [464, 610] width 469 height 46
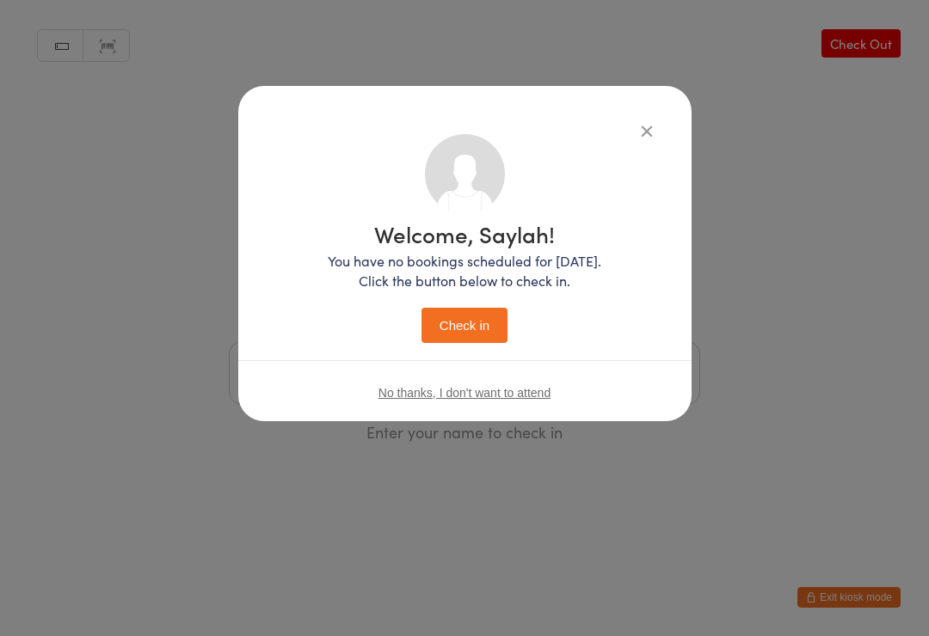
click at [630, 136] on div "Welcome, Saylah! You have no bookings scheduled for today. Click the button bel…" at bounding box center [465, 238] width 384 height 209
click at [652, 140] on button "button" at bounding box center [646, 130] width 21 height 21
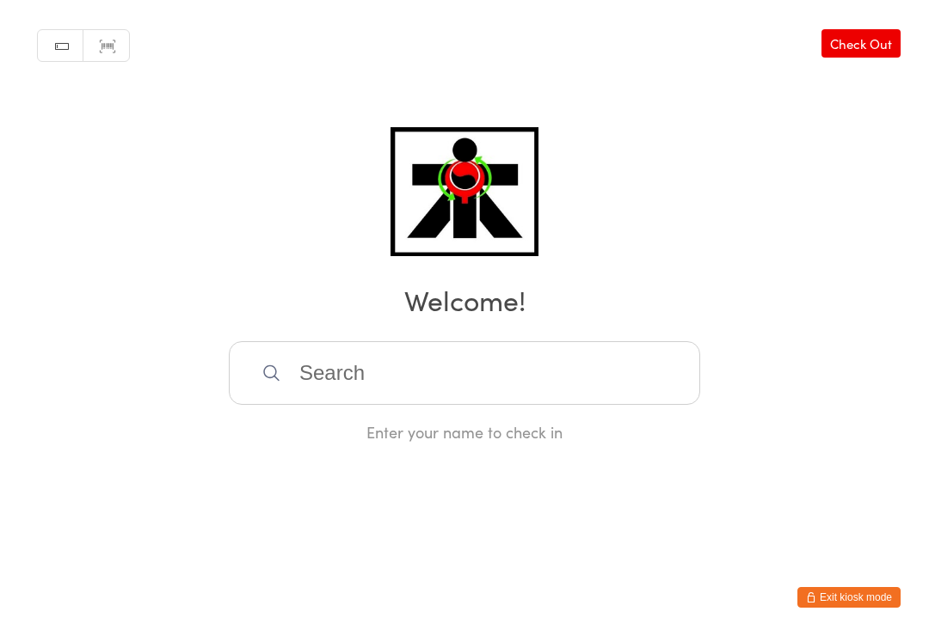
click at [433, 401] on input "search" at bounding box center [464, 373] width 471 height 64
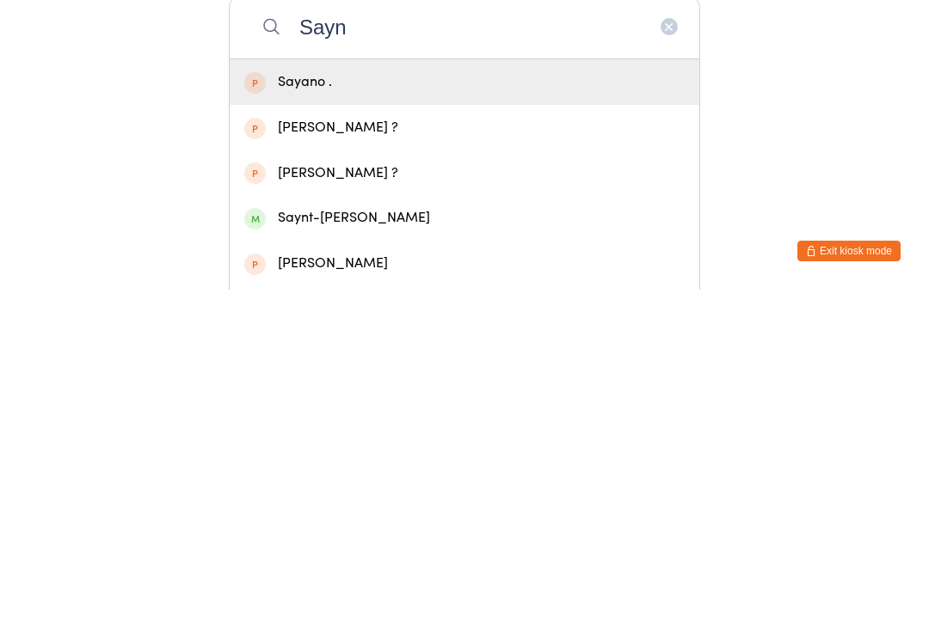
type input "Sayn"
click at [272, 553] on div "Saynt-Clair Bui" at bounding box center [464, 564] width 440 height 23
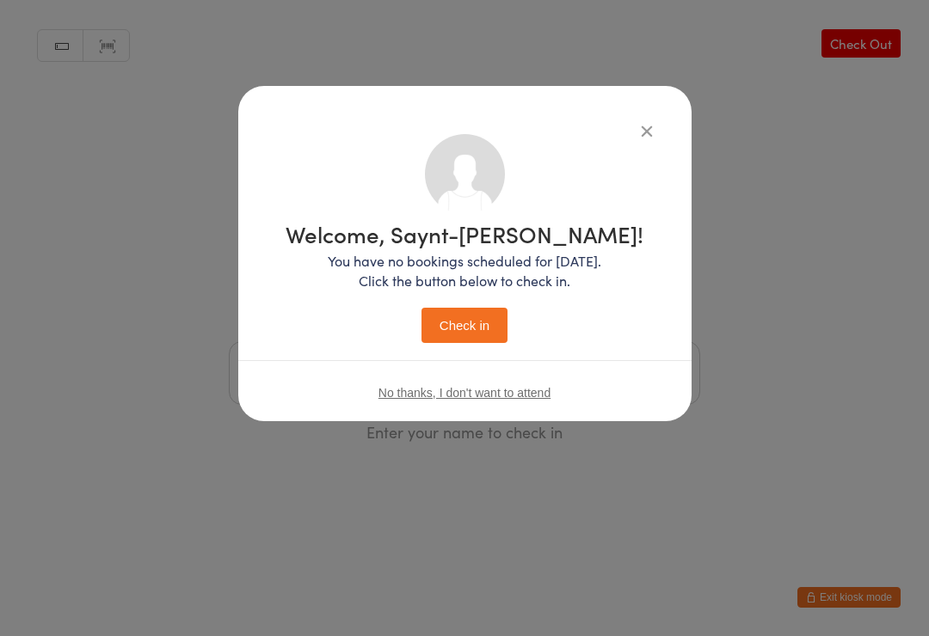
click at [446, 343] on button "Check in" at bounding box center [464, 325] width 86 height 35
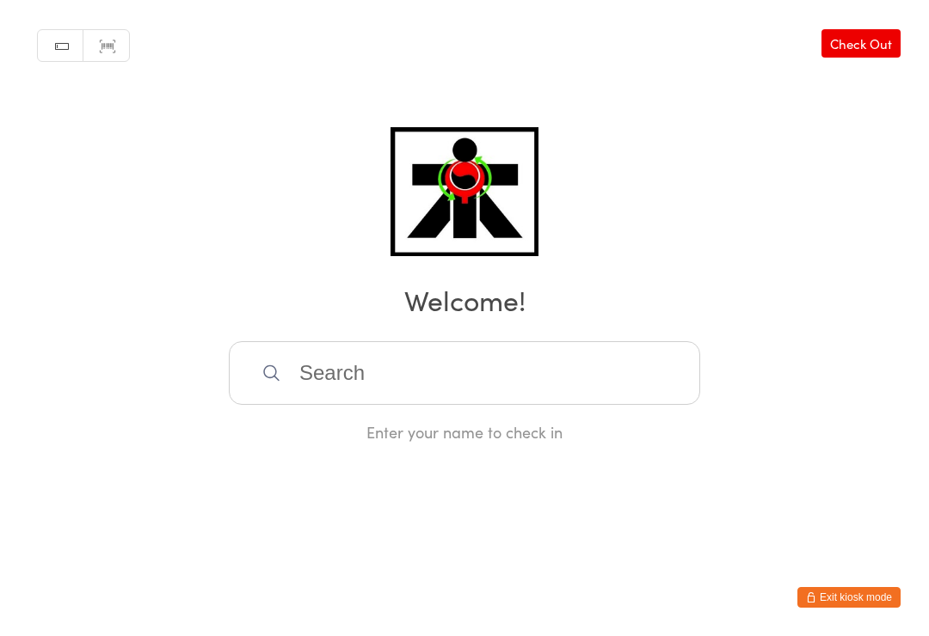
click at [397, 388] on input "search" at bounding box center [464, 373] width 471 height 64
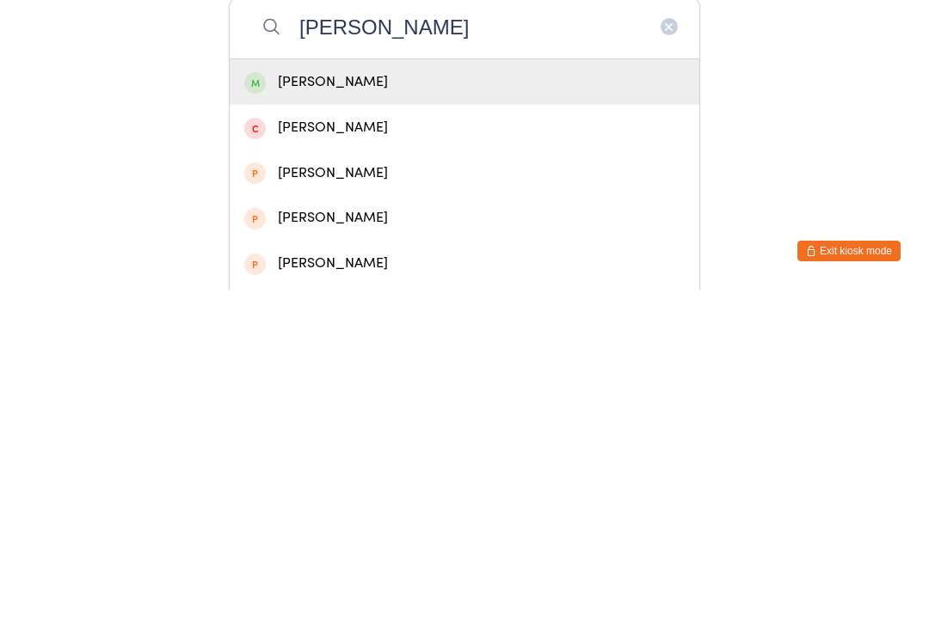
type input "Maia bouga"
click at [364, 417] on div "Maia Bouga" at bounding box center [464, 428] width 440 height 23
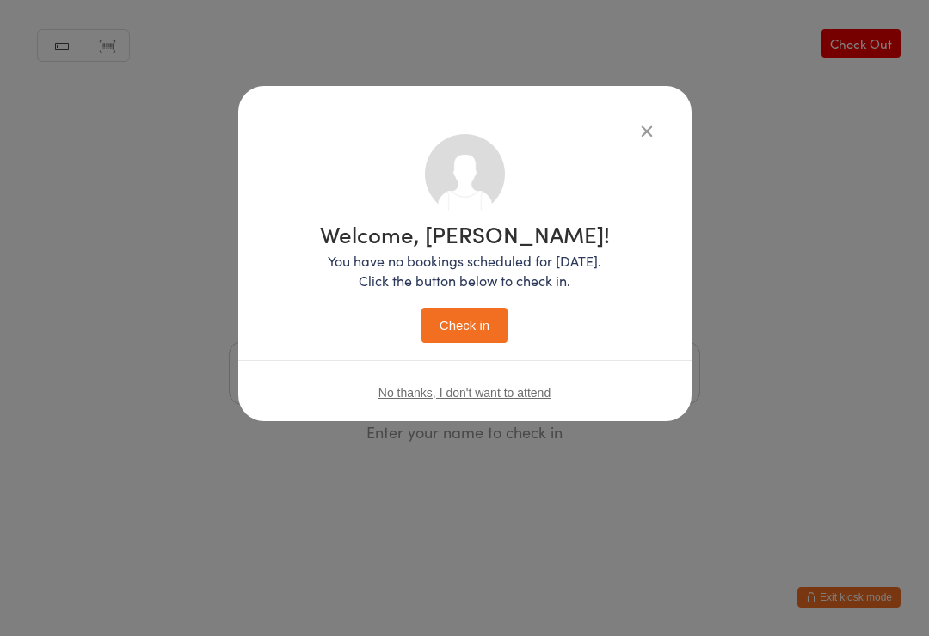
click at [450, 343] on button "Check in" at bounding box center [464, 325] width 86 height 35
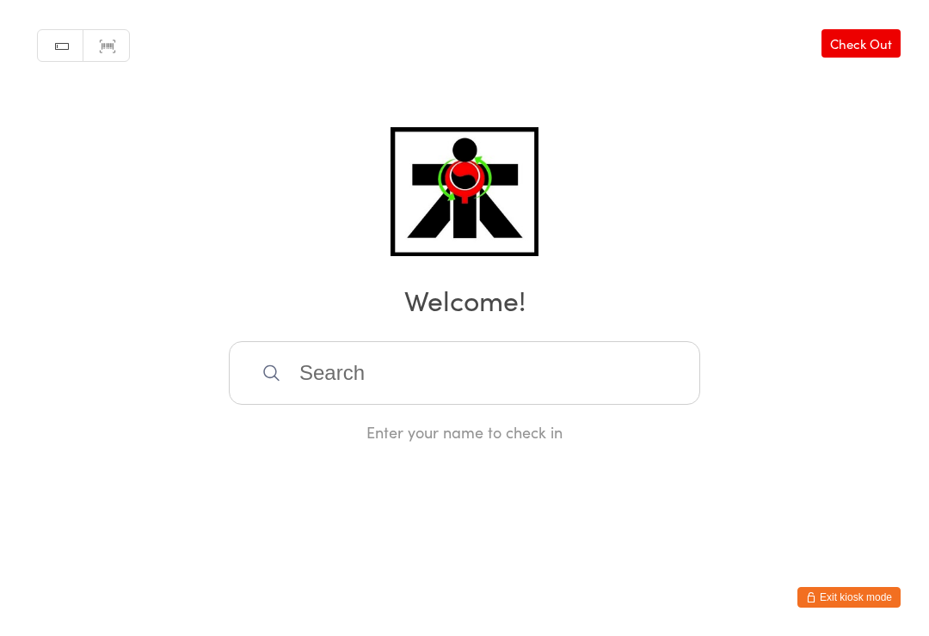
click at [67, 505] on html "You have now entered Kiosk Mode. Members will be able to check themselves in us…" at bounding box center [464, 318] width 929 height 636
click at [269, 367] on input "search" at bounding box center [464, 373] width 471 height 64
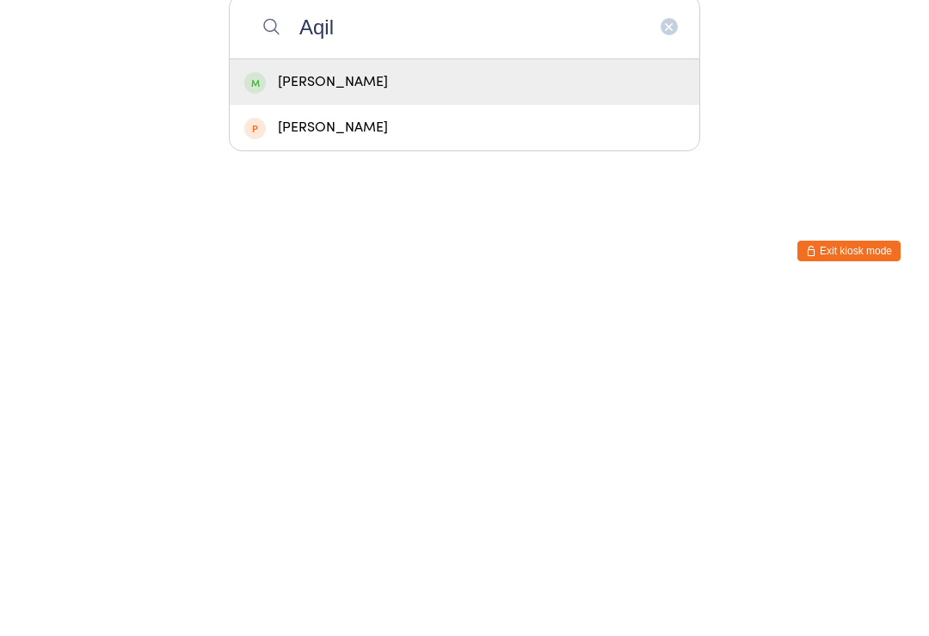
type input "Aqil"
click at [296, 417] on div "Aqil Turkmani" at bounding box center [464, 428] width 440 height 23
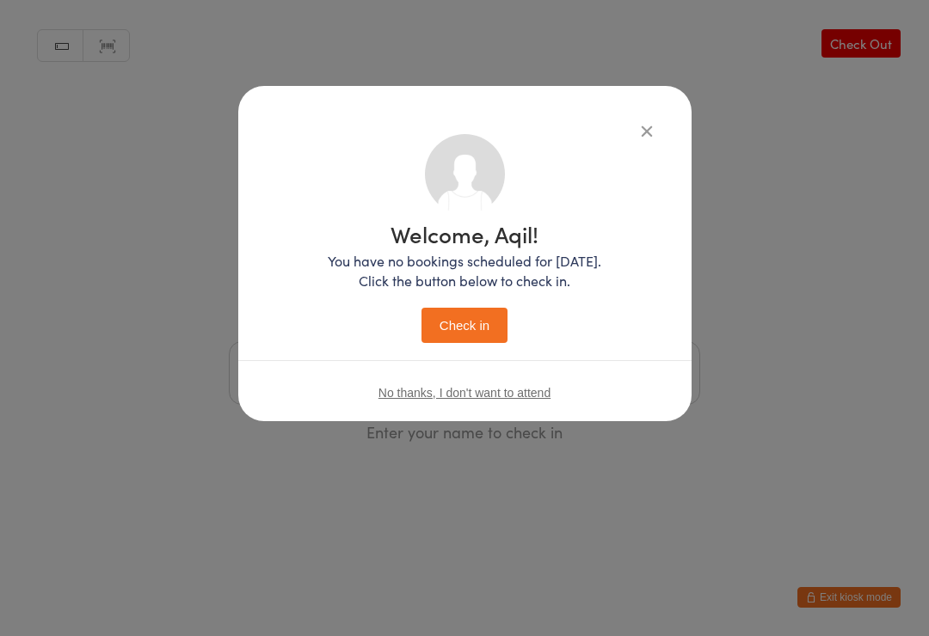
click at [481, 327] on button "Check in" at bounding box center [464, 325] width 86 height 35
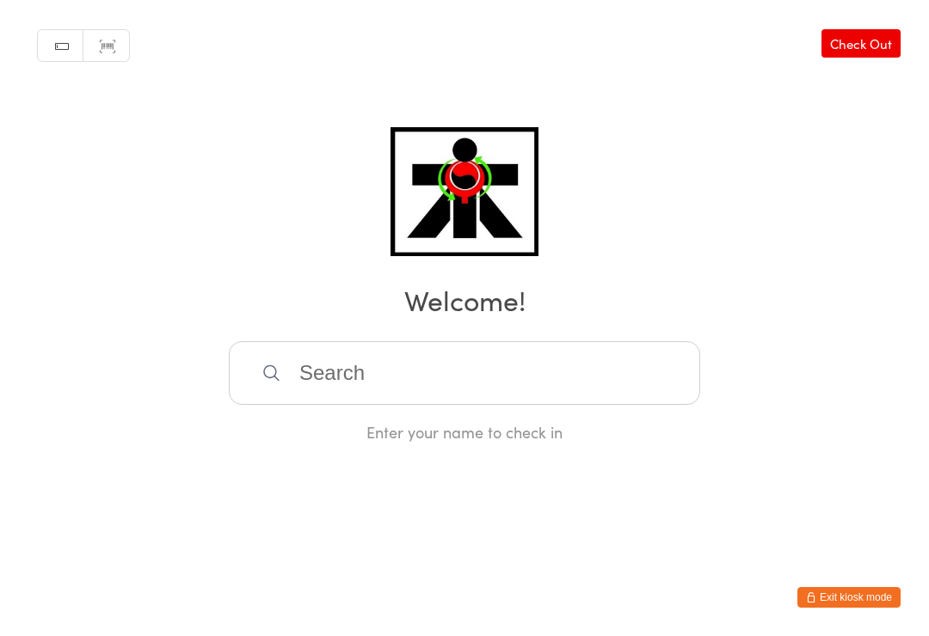
click at [546, 422] on div "Enter your name to check in" at bounding box center [464, 391] width 471 height 101
click at [618, 375] on input "search" at bounding box center [464, 373] width 471 height 64
click at [561, 367] on input "Orlando" at bounding box center [464, 373] width 471 height 64
click at [560, 399] on input "Orlando" at bounding box center [464, 373] width 471 height 64
click at [587, 364] on input "Orlando" at bounding box center [464, 373] width 471 height 64
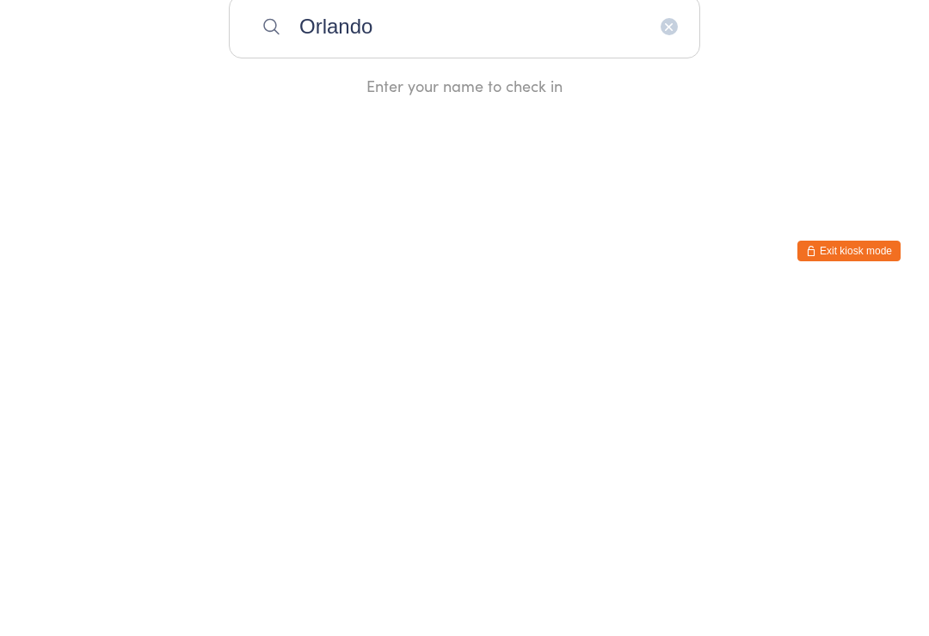
click at [503, 341] on input "Orlando" at bounding box center [464, 373] width 471 height 64
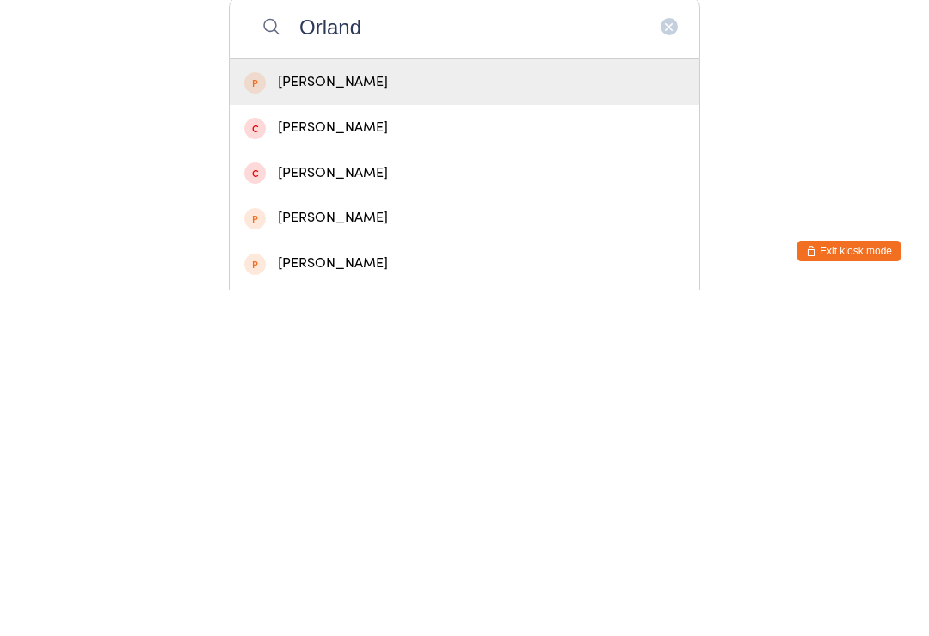
type input "Orlando"
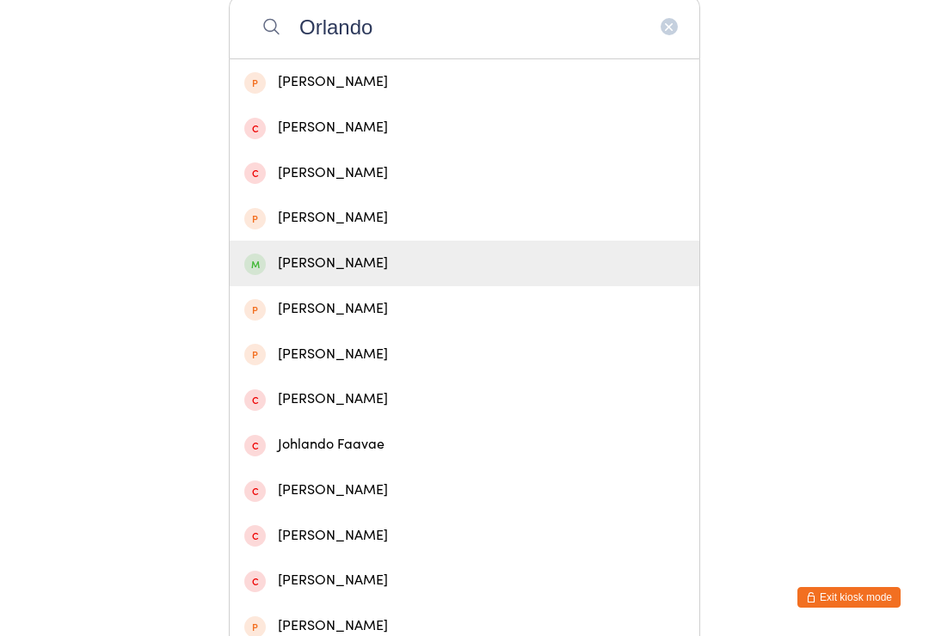
click at [372, 270] on div "Orlando Albanese" at bounding box center [464, 263] width 440 height 23
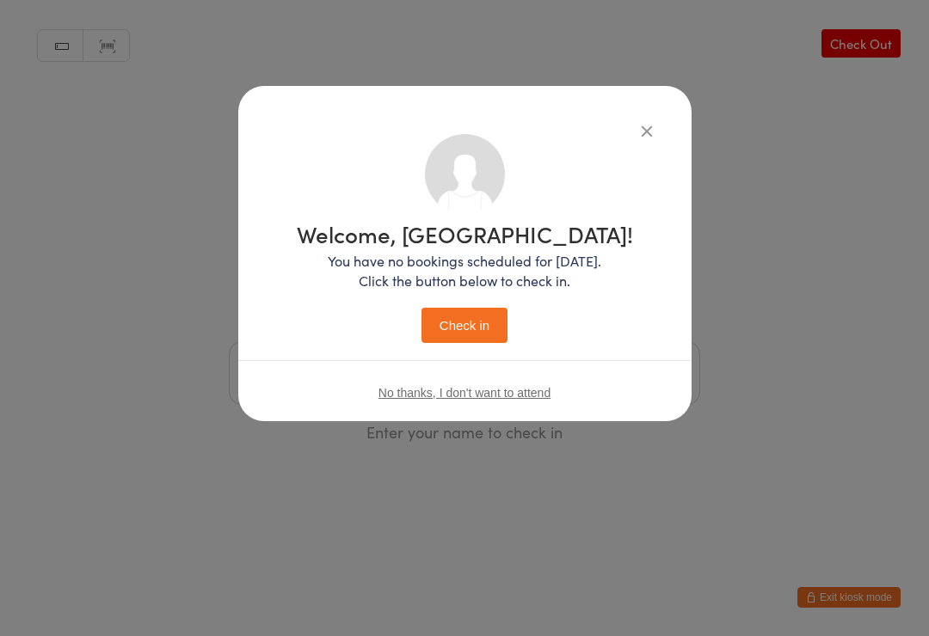
click at [478, 328] on button "Check in" at bounding box center [464, 325] width 86 height 35
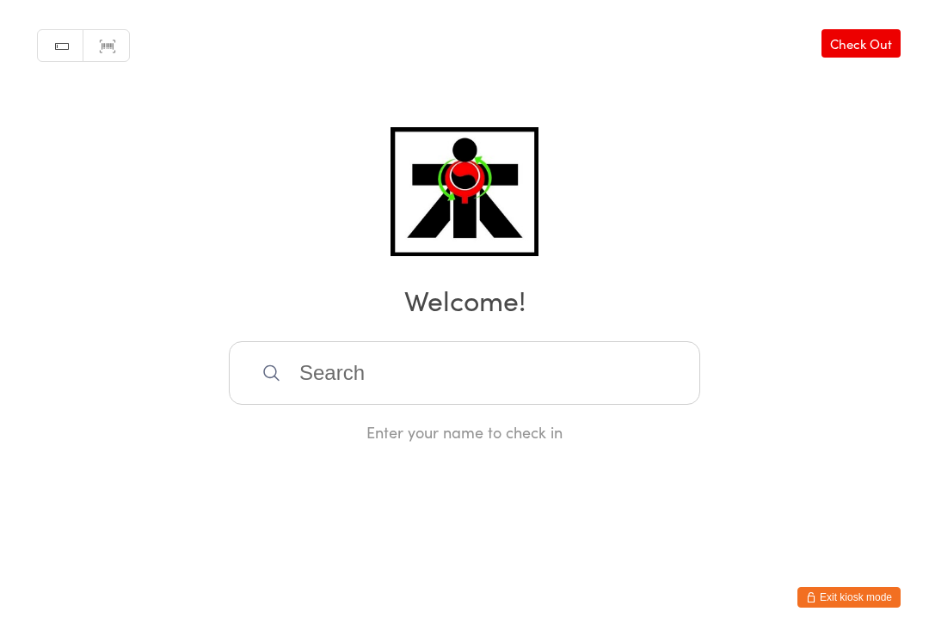
click at [438, 356] on input "search" at bounding box center [464, 373] width 471 height 64
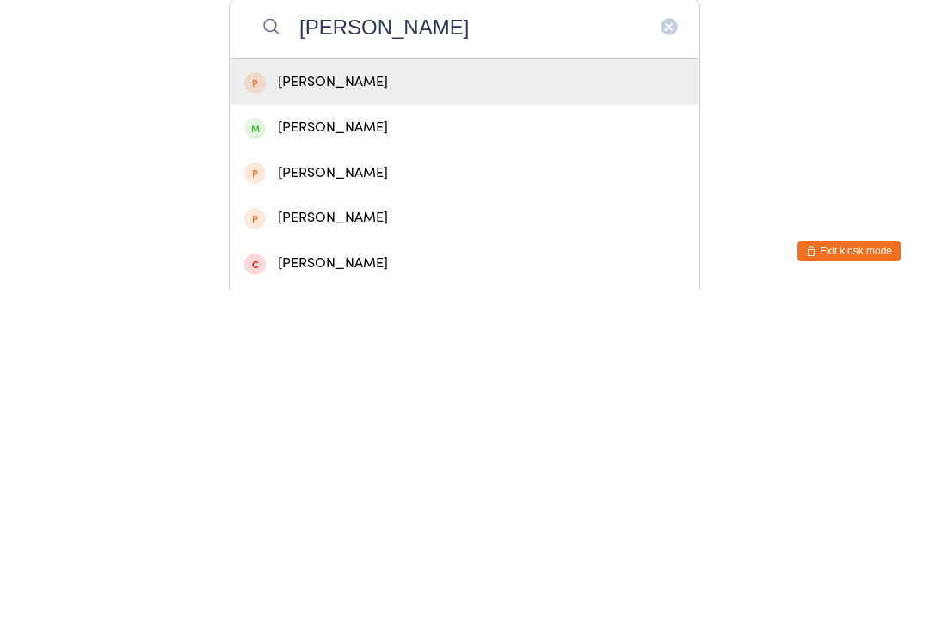
type input "Morgan gr"
click at [464, 463] on div "Morgan Griffiths" at bounding box center [464, 474] width 440 height 23
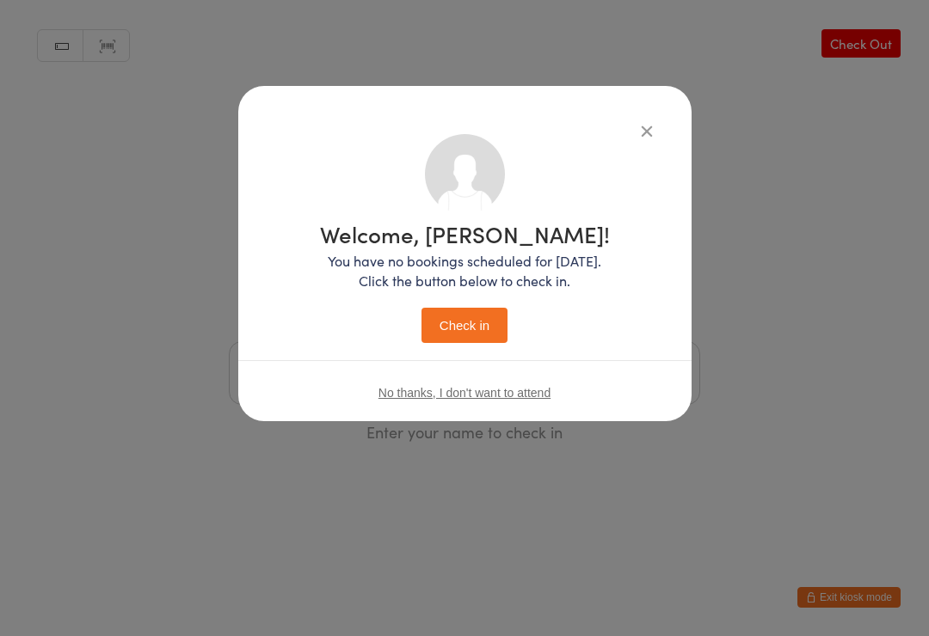
click at [468, 326] on button "Check in" at bounding box center [464, 325] width 86 height 35
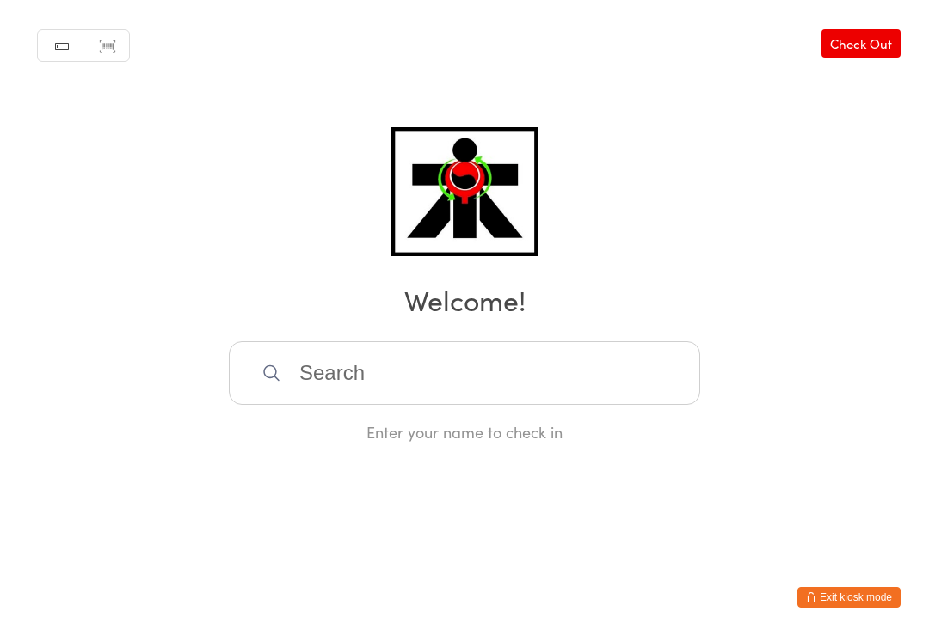
click at [594, 405] on input "search" at bounding box center [464, 373] width 471 height 64
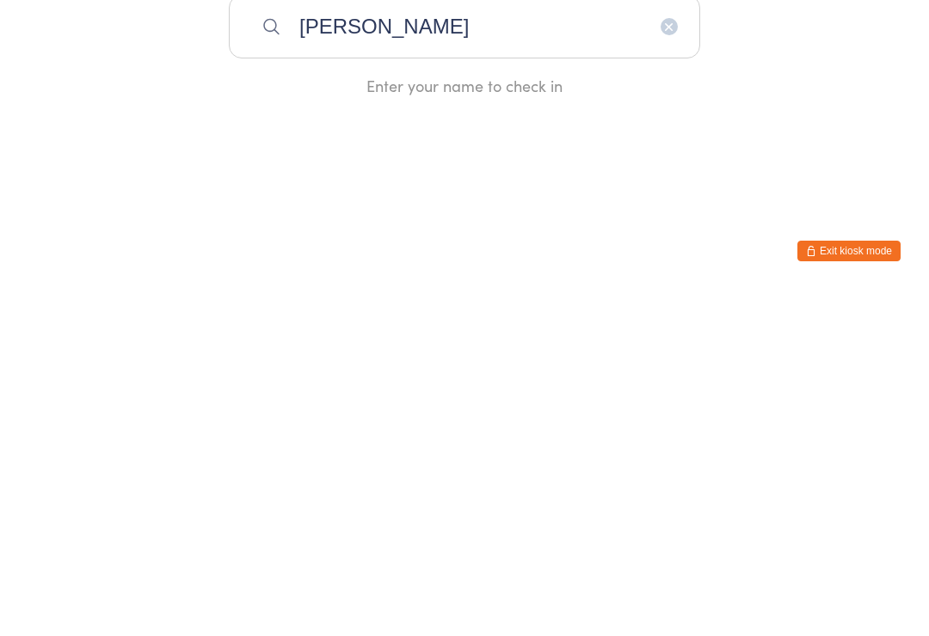
type input "Daniel hossaini"
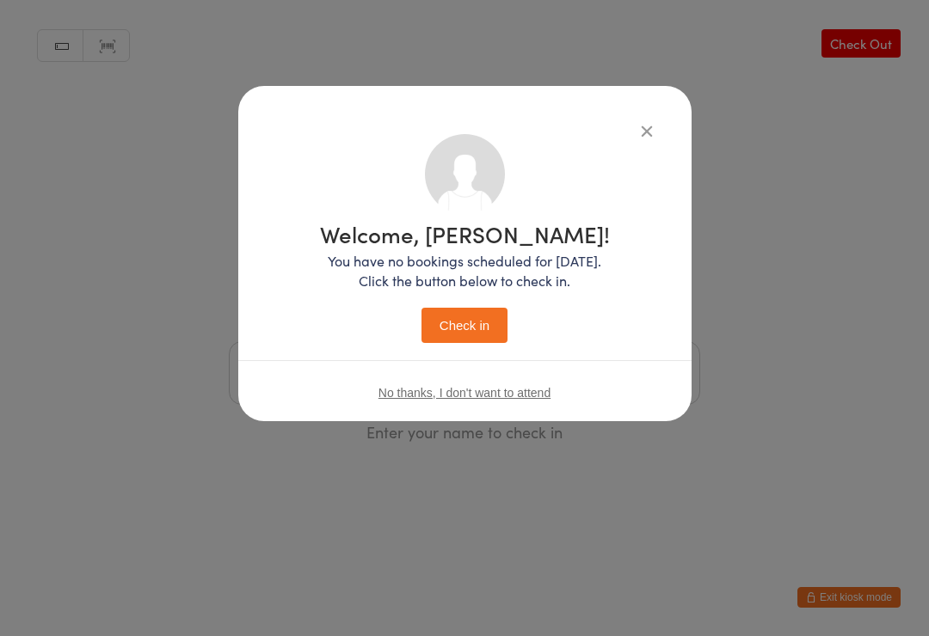
click at [490, 310] on button "Check in" at bounding box center [464, 325] width 86 height 35
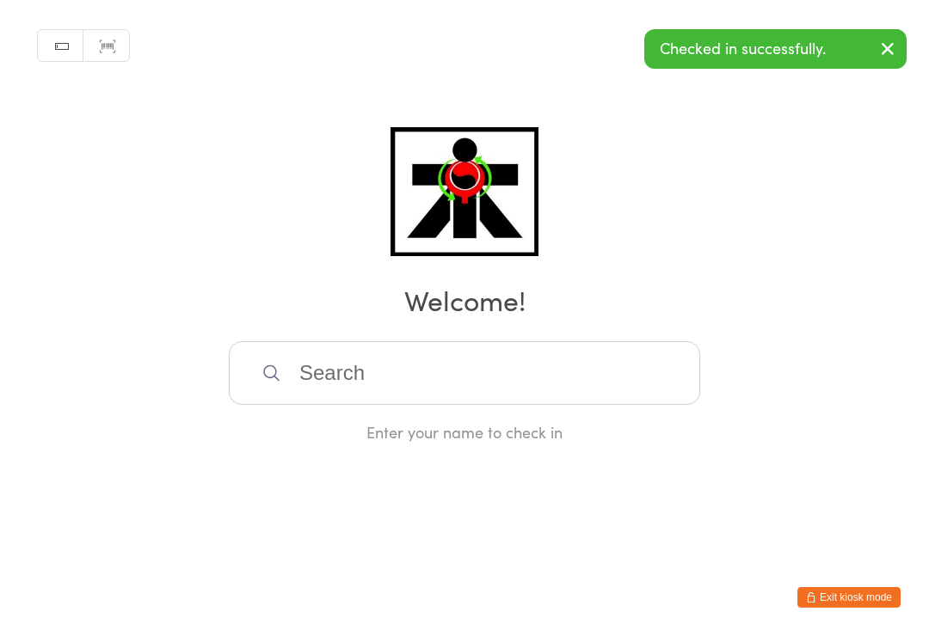
click at [904, 620] on footer "Exit kiosk mode" at bounding box center [911, 627] width 34 height 17
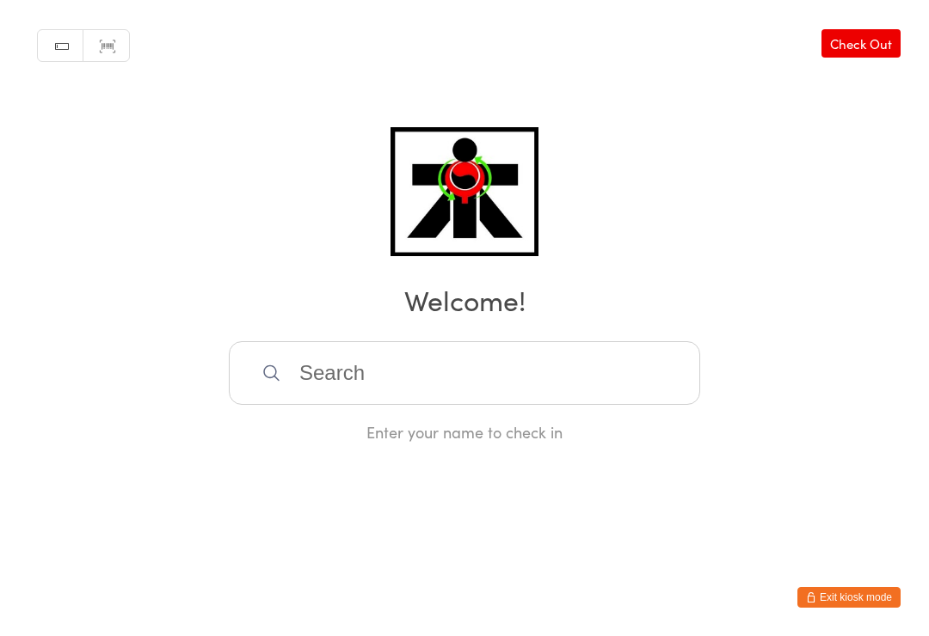
click at [394, 383] on input "search" at bounding box center [464, 373] width 471 height 64
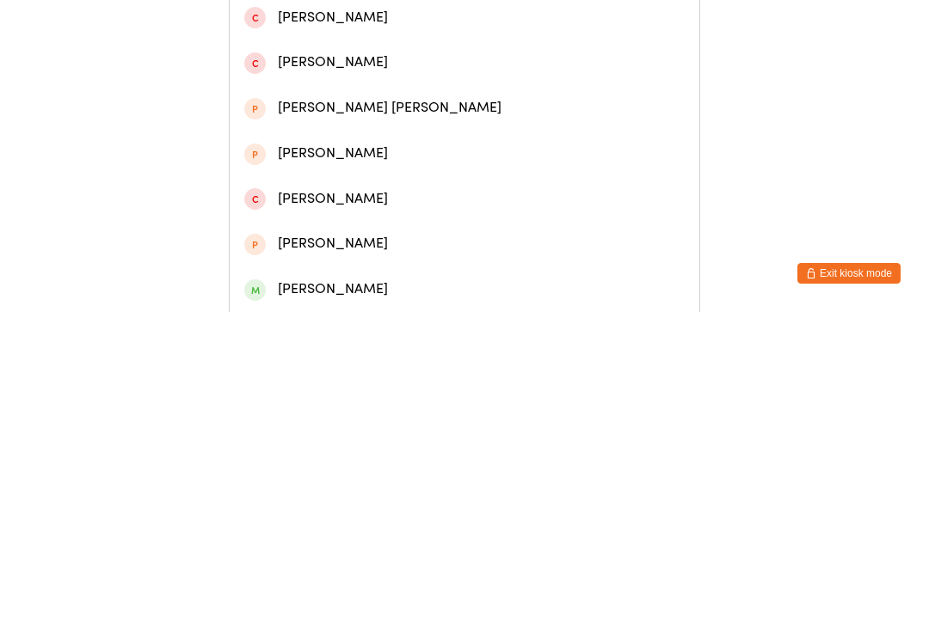
scroll to position [190, 0]
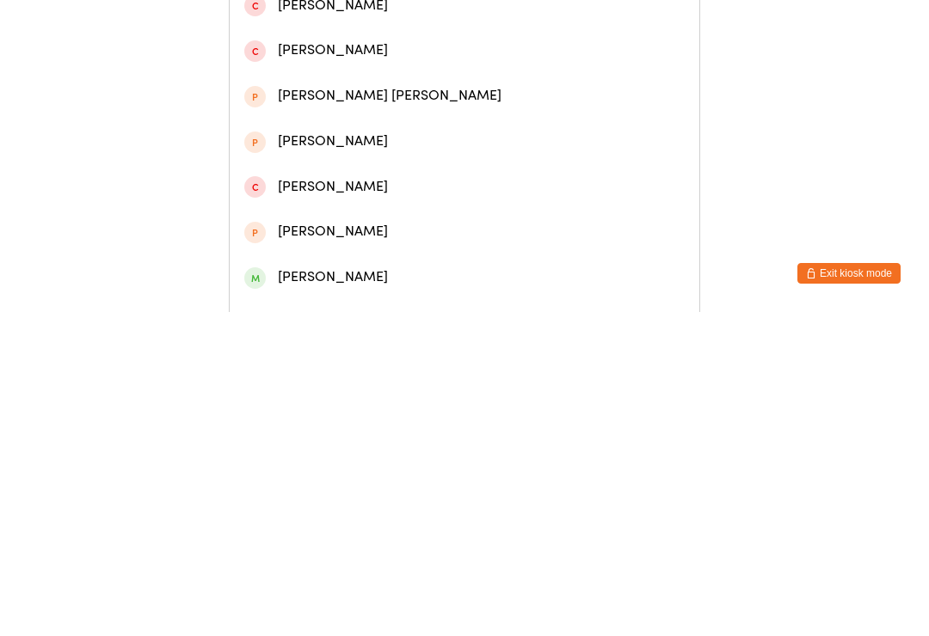
type input "Eric"
click at [255, 592] on span at bounding box center [254, 602] width 21 height 21
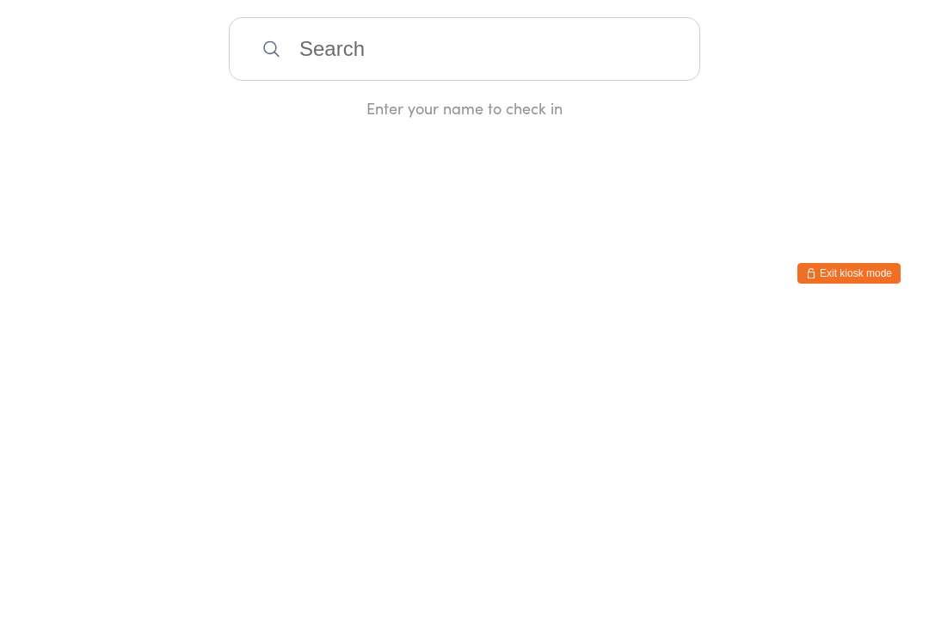
scroll to position [0, 0]
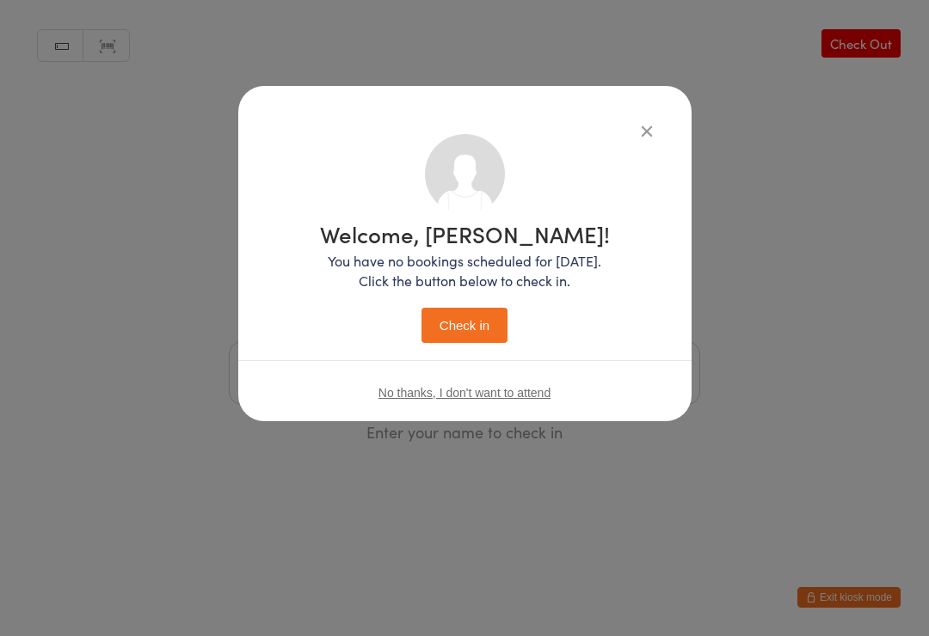
click at [431, 327] on button "Check in" at bounding box center [464, 325] width 86 height 35
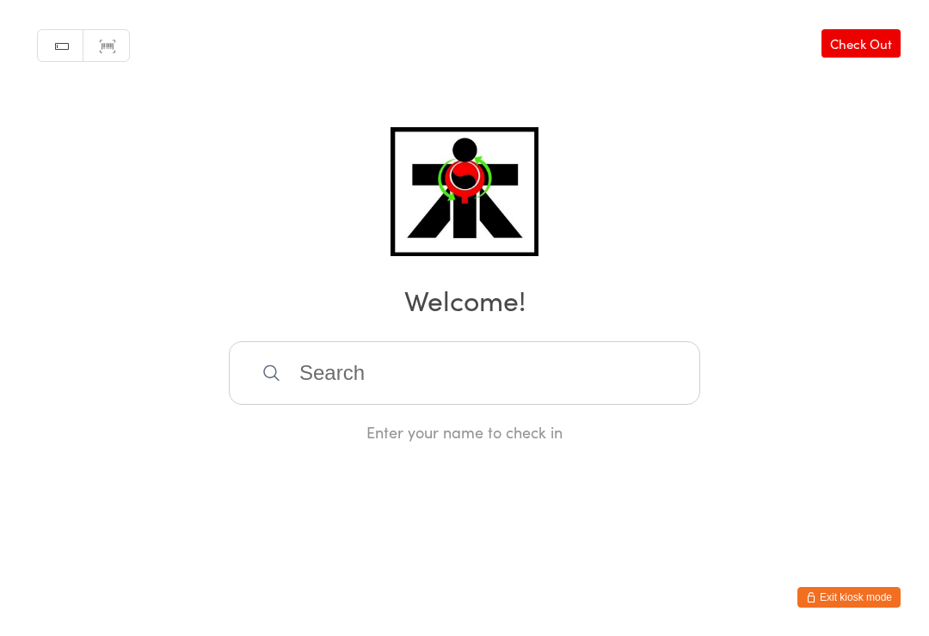
click at [420, 386] on input "search" at bounding box center [464, 373] width 471 height 64
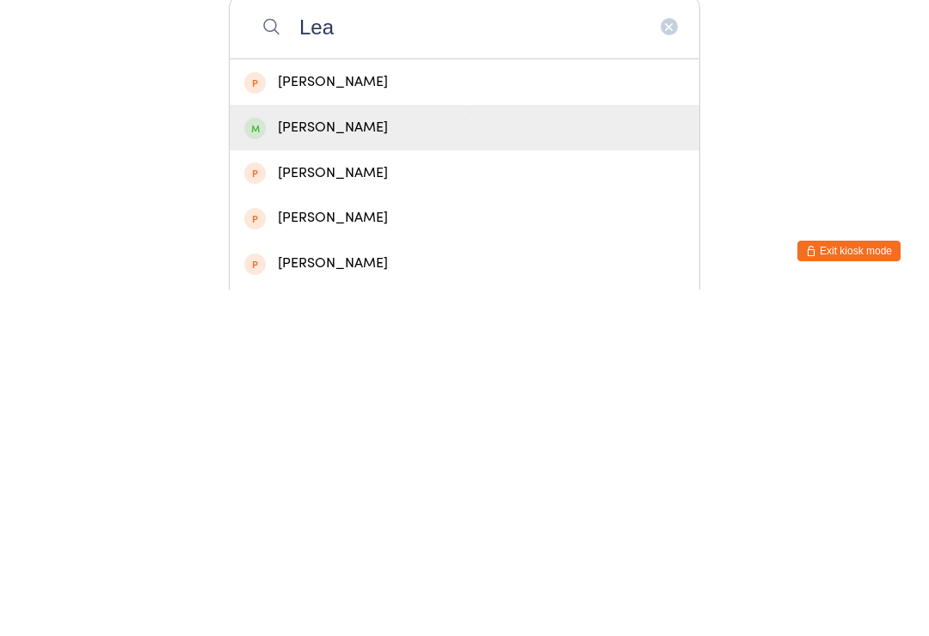
type input "Lea"
click at [353, 463] on div "Lea Mijajlovic" at bounding box center [464, 474] width 440 height 23
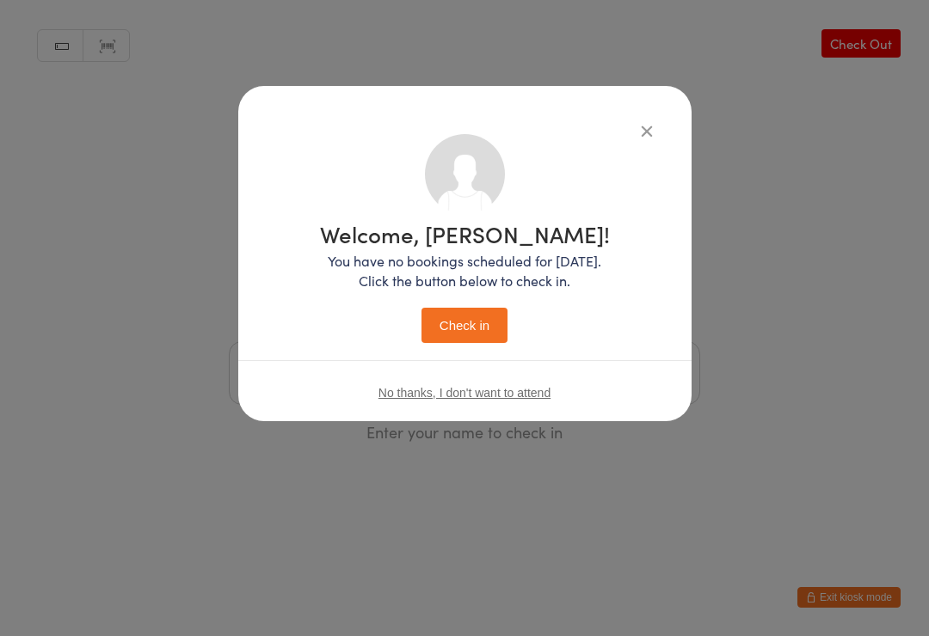
click at [468, 331] on button "Check in" at bounding box center [464, 325] width 86 height 35
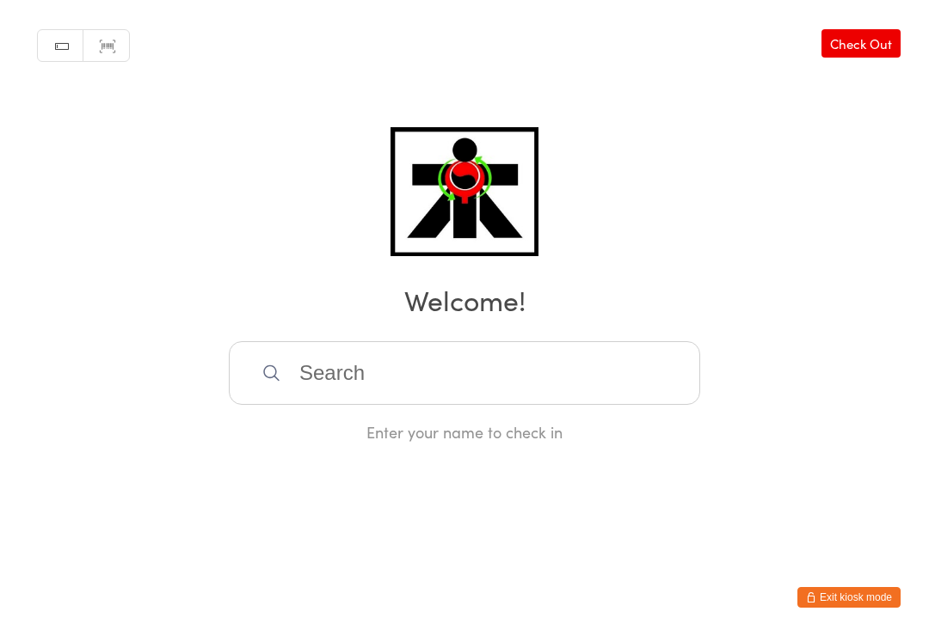
click at [621, 389] on input "search" at bounding box center [464, 373] width 471 height 64
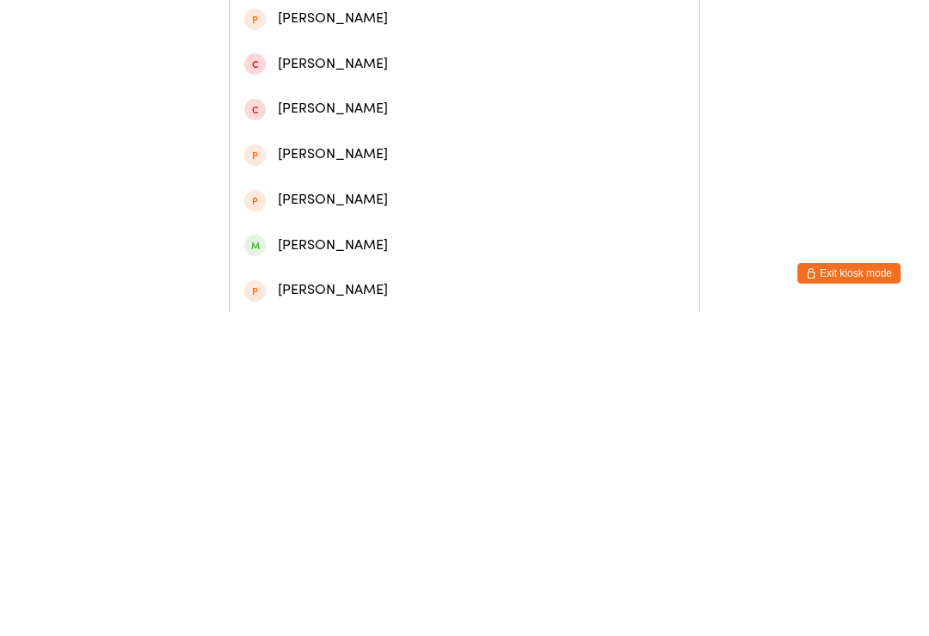
scroll to position [142, 0]
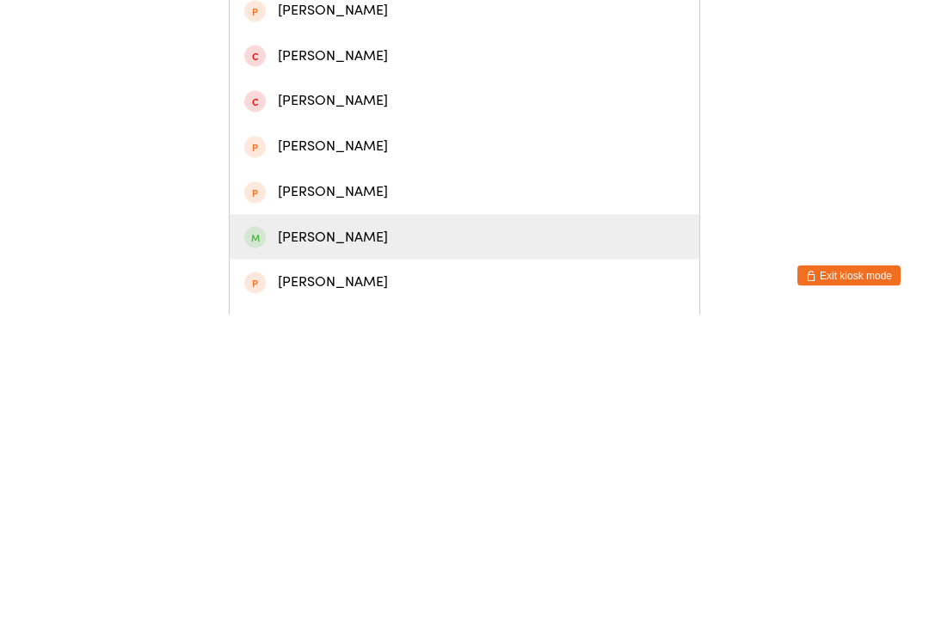
type input "Henry"
click at [367, 548] on div "Henry Jones" at bounding box center [464, 559] width 440 height 23
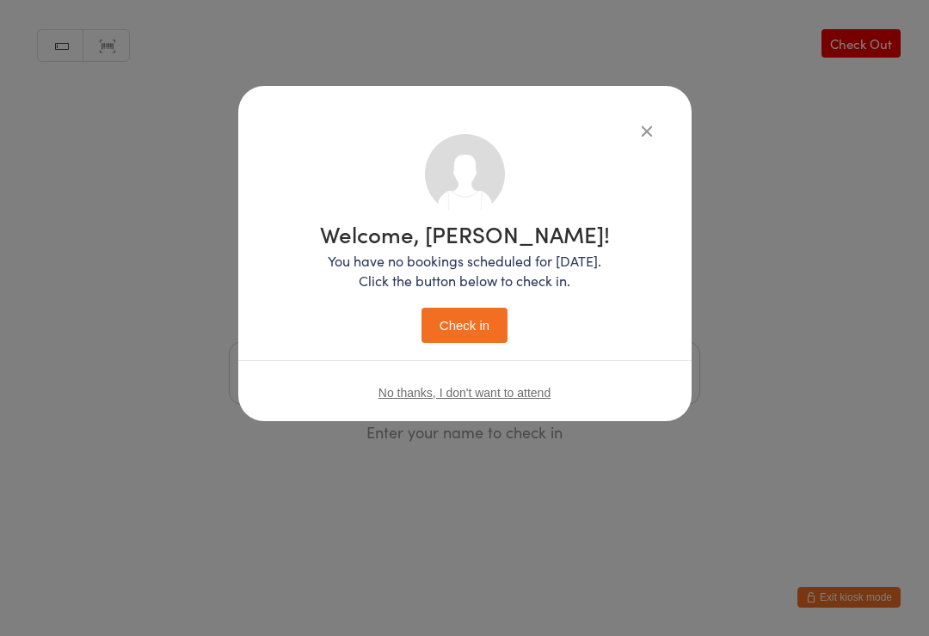
click at [502, 325] on button "Check in" at bounding box center [464, 325] width 86 height 35
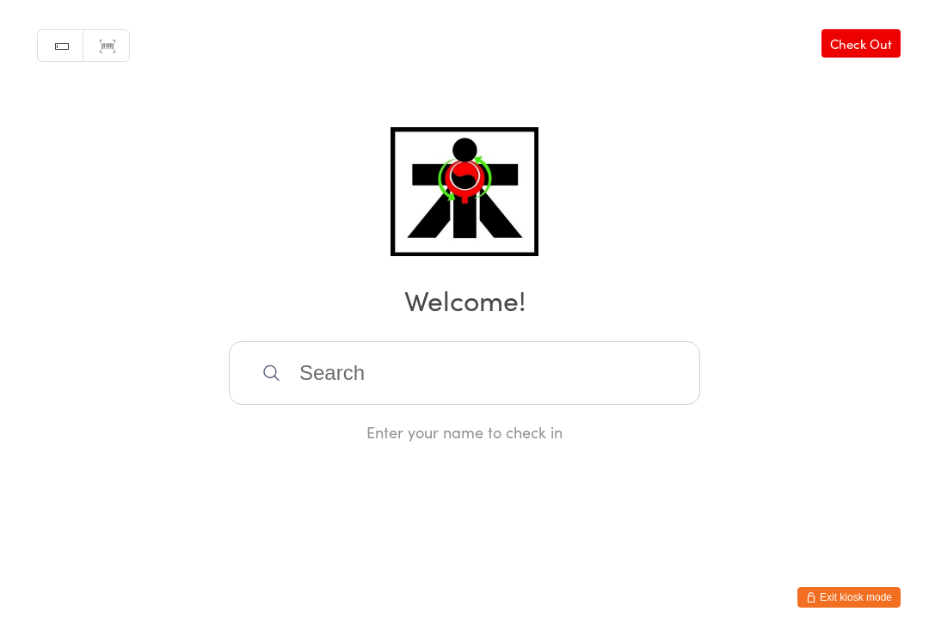
click at [340, 340] on div "Manual search Scanner input Check Out Welcome! Enter your name to check in" at bounding box center [464, 221] width 929 height 443
click at [278, 366] on input "search" at bounding box center [464, 373] width 471 height 64
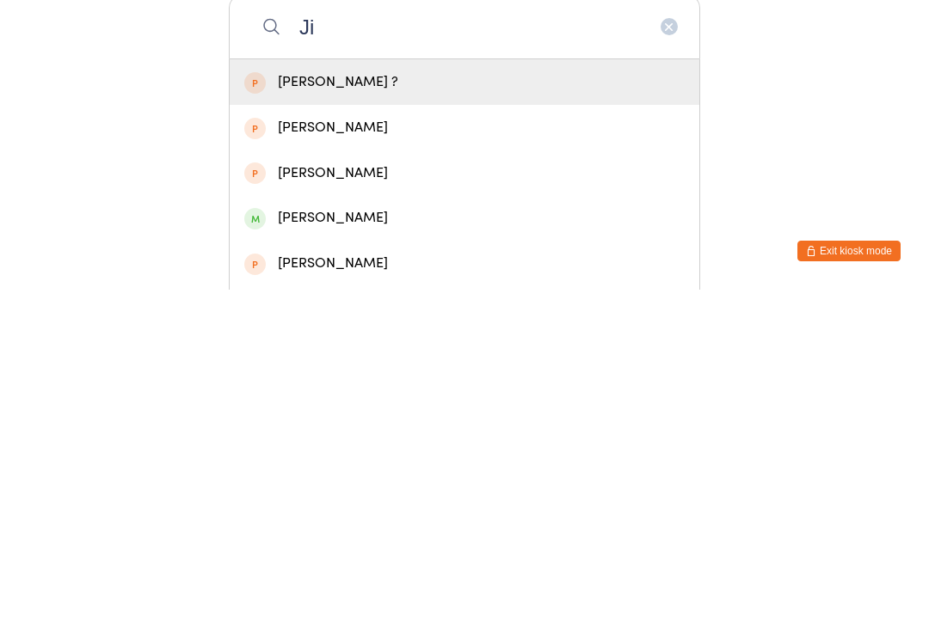
type input "Ji"
click at [267, 553] on div "Jiya Dave" at bounding box center [464, 564] width 440 height 23
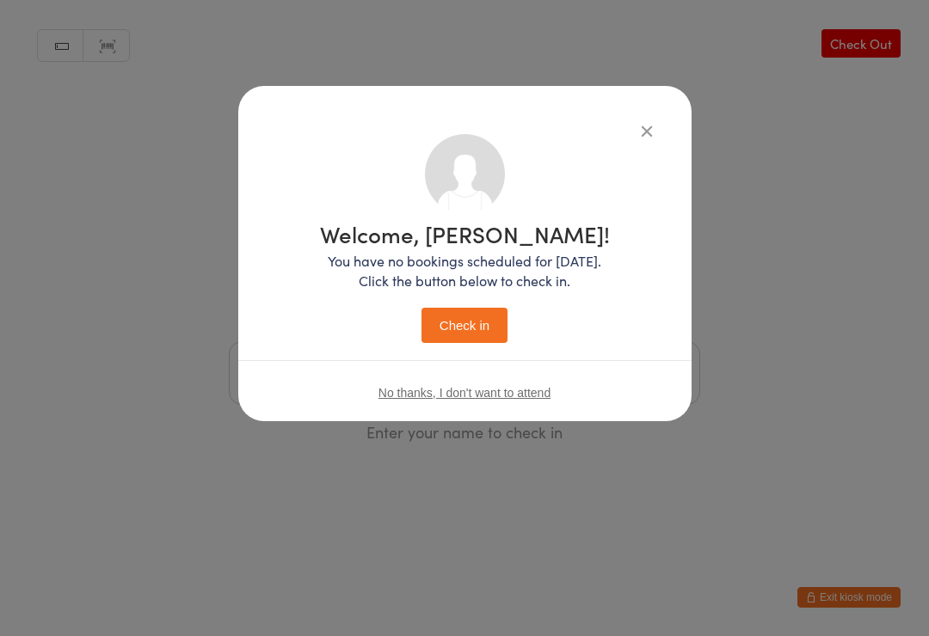
click at [441, 332] on button "Check in" at bounding box center [464, 325] width 86 height 35
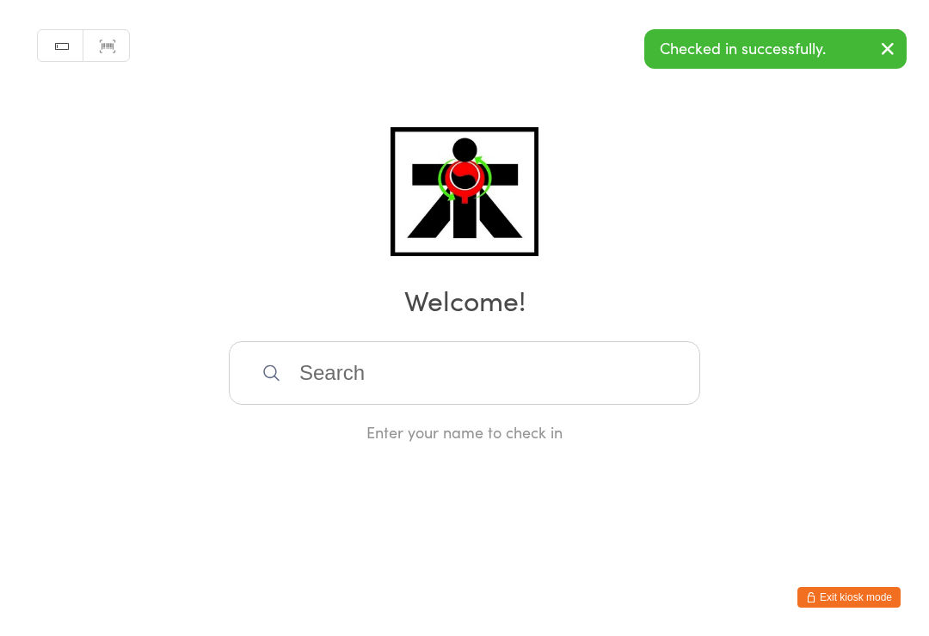
click at [199, 630] on html "You have now entered Kiosk Mode. Members will be able to check themselves in us…" at bounding box center [464, 318] width 929 height 636
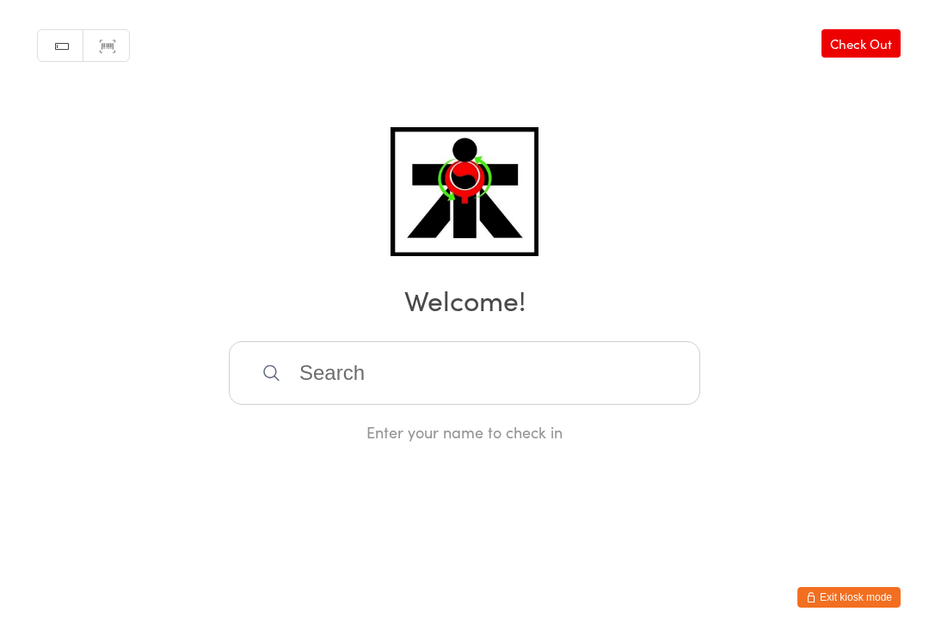
click at [629, 370] on input "search" at bounding box center [464, 373] width 471 height 64
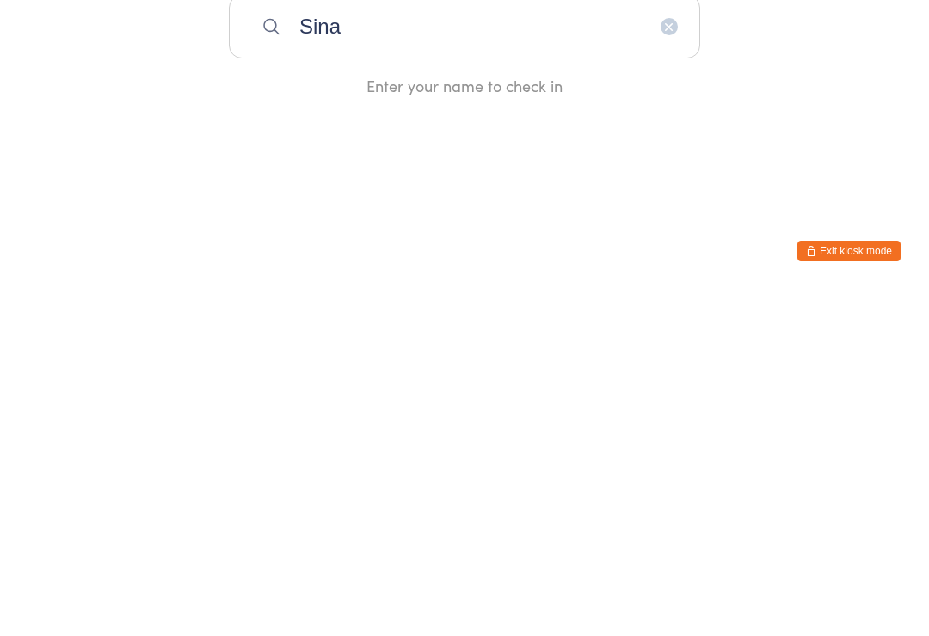
type input "Sina"
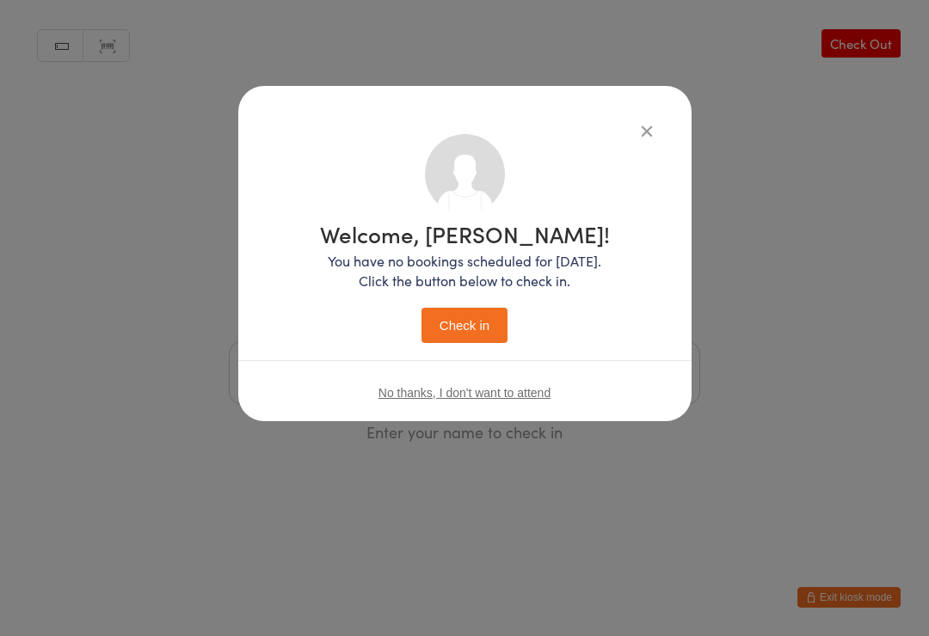
click at [478, 308] on button "Check in" at bounding box center [464, 325] width 86 height 35
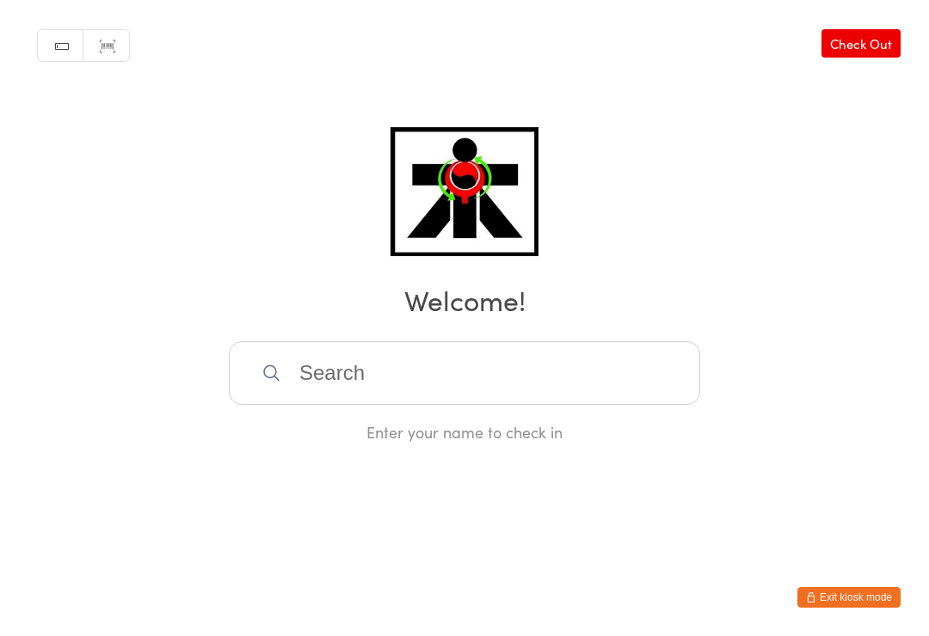
click at [485, 346] on input "search" at bounding box center [464, 373] width 471 height 64
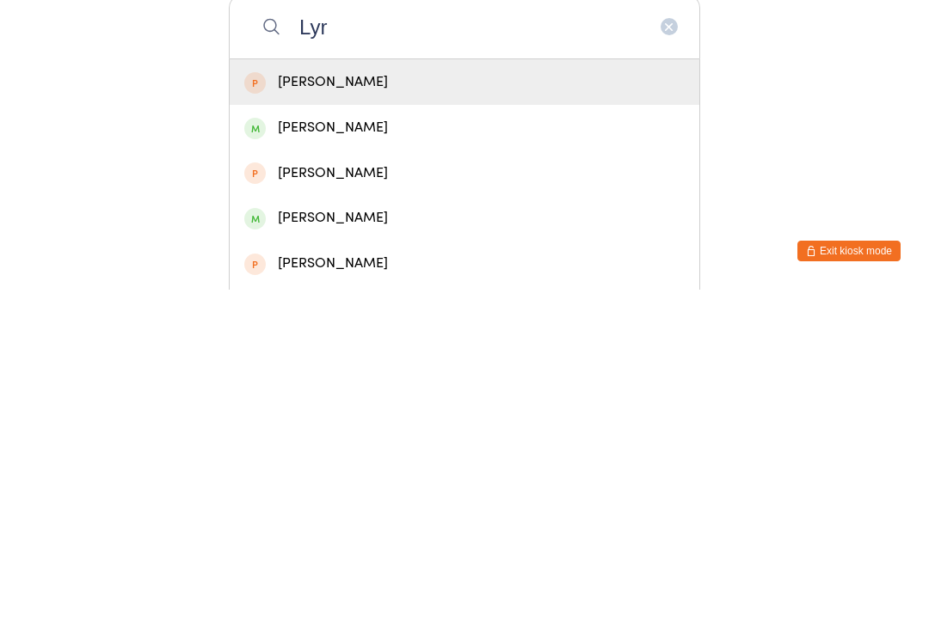
type input "Lyr"
click at [397, 463] on div "Lyriq Engelen" at bounding box center [464, 474] width 440 height 23
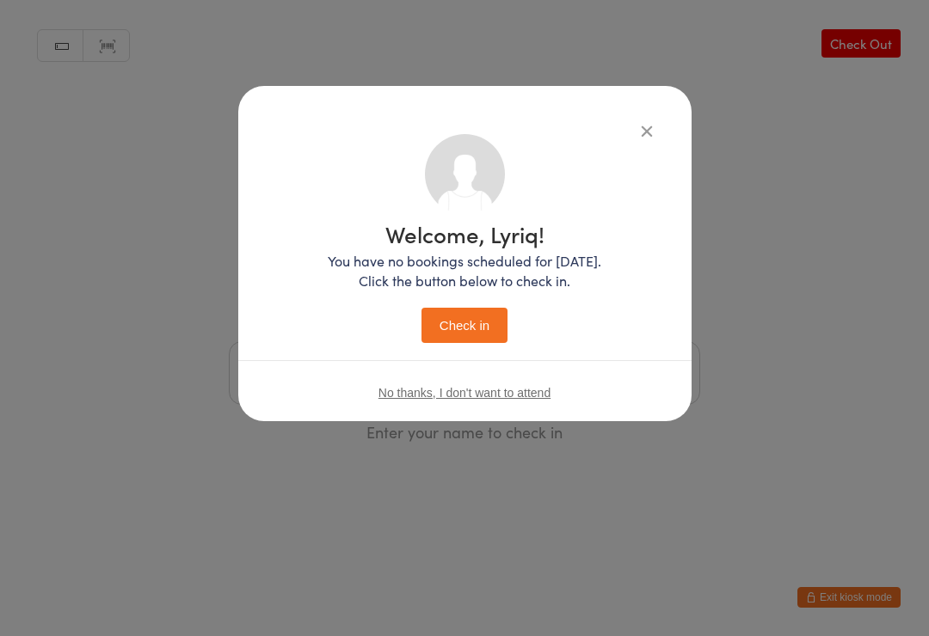
click at [470, 316] on button "Check in" at bounding box center [464, 325] width 86 height 35
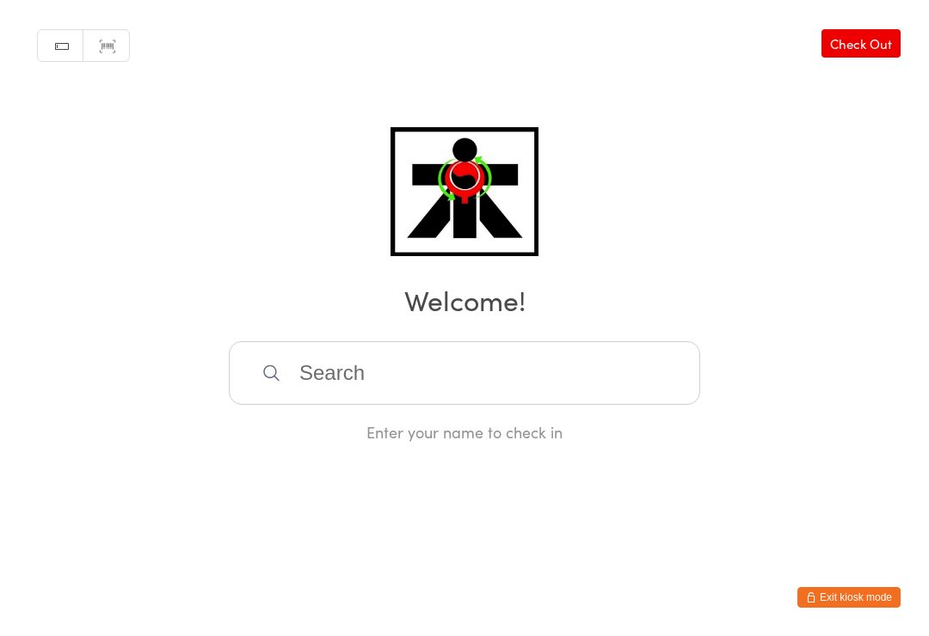
click at [654, 381] on input "search" at bounding box center [464, 373] width 471 height 64
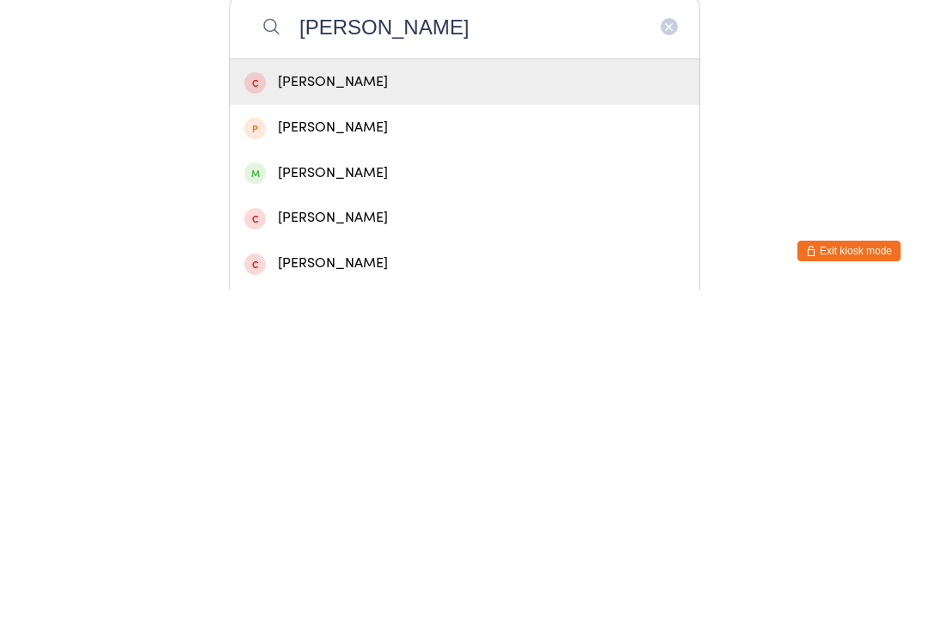
type input "Alisha"
click at [304, 508] on div "Alisha Gaire" at bounding box center [464, 519] width 440 height 23
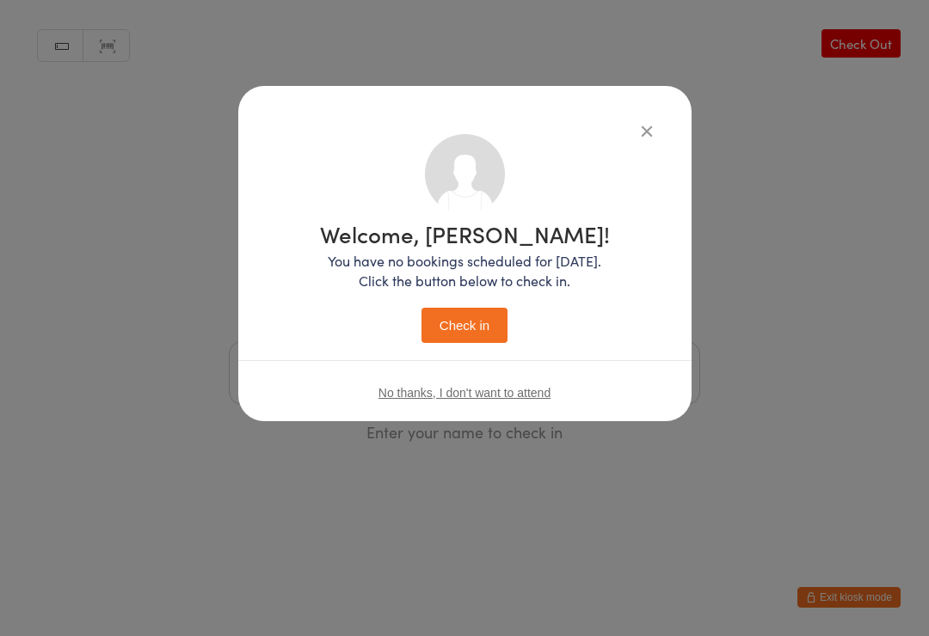
click at [482, 321] on button "Check in" at bounding box center [464, 325] width 86 height 35
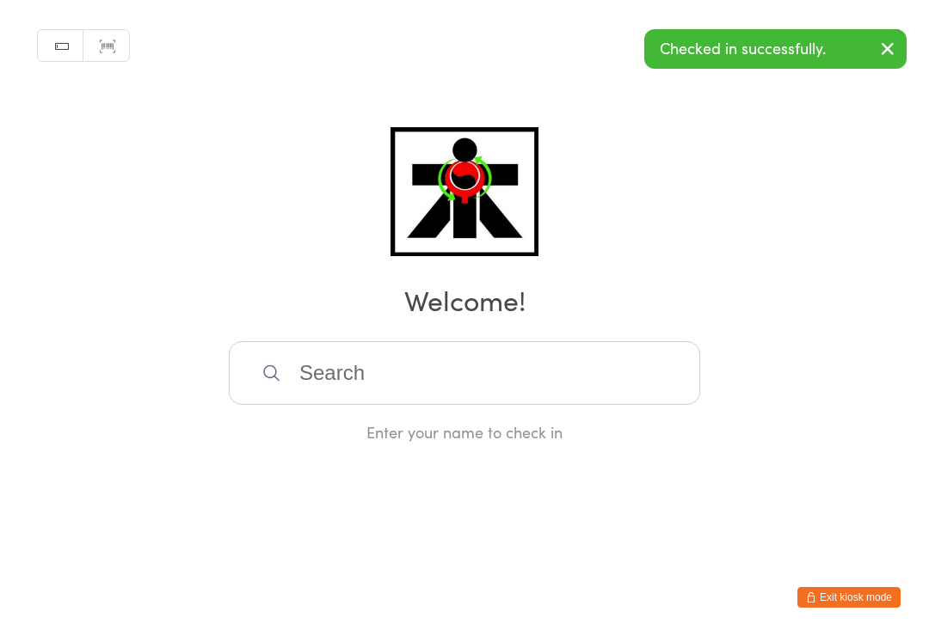
click at [329, 397] on input "search" at bounding box center [464, 373] width 471 height 64
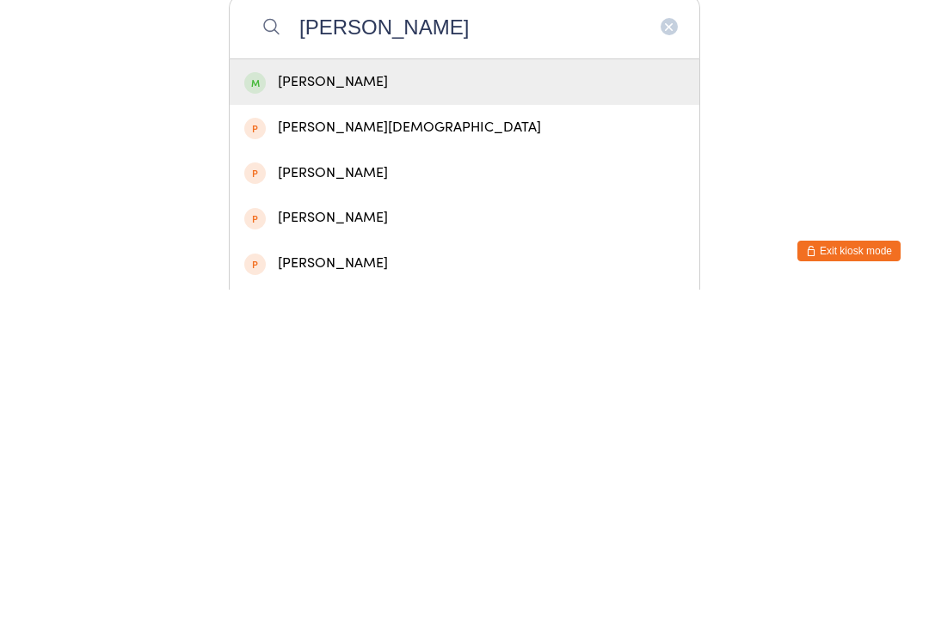
type input "Pratiksha"
click at [384, 417] on div "Pratiksha Gaire" at bounding box center [464, 428] width 440 height 23
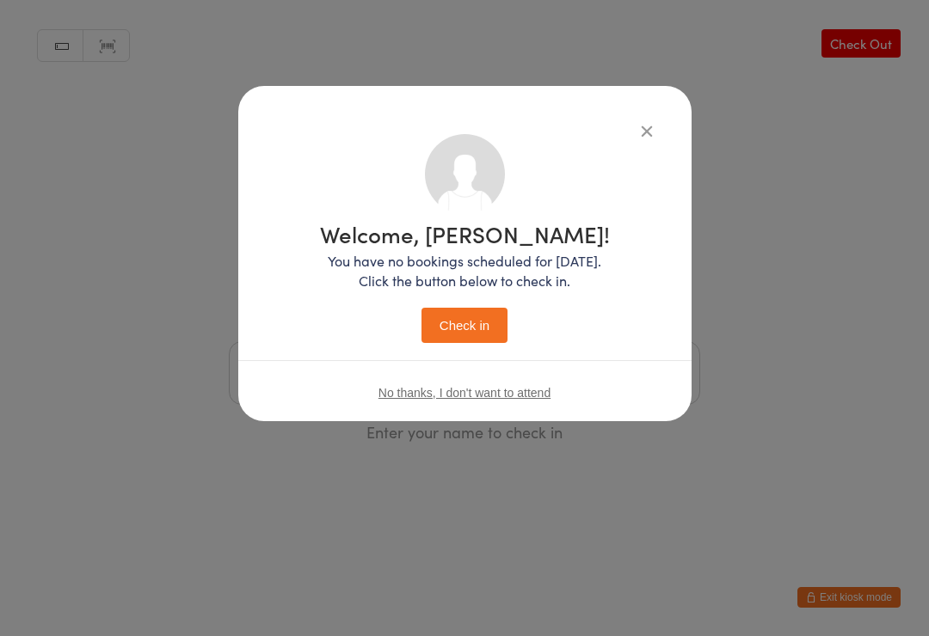
click at [473, 329] on button "Check in" at bounding box center [464, 325] width 86 height 35
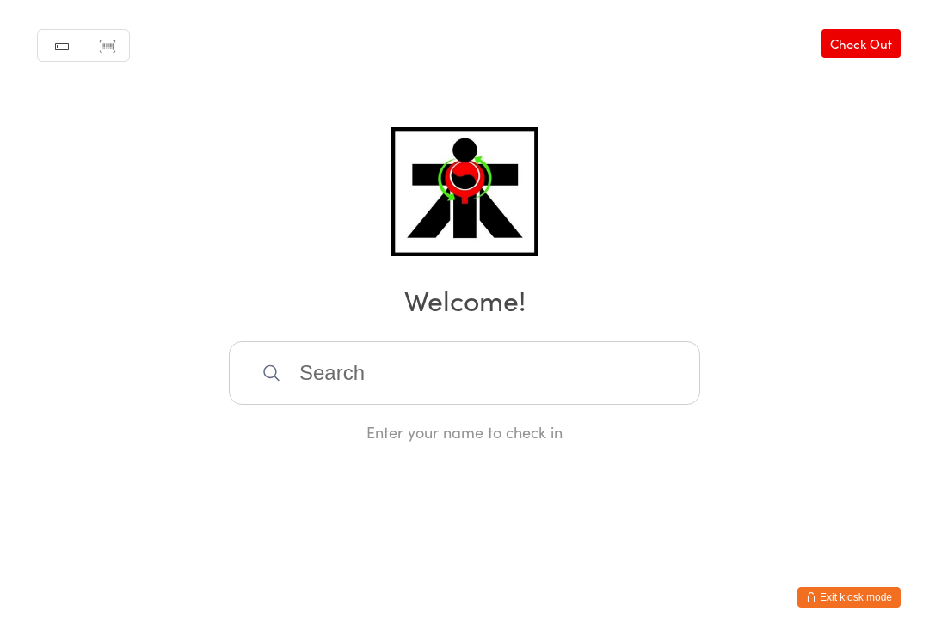
click at [316, 405] on input "search" at bounding box center [464, 373] width 471 height 64
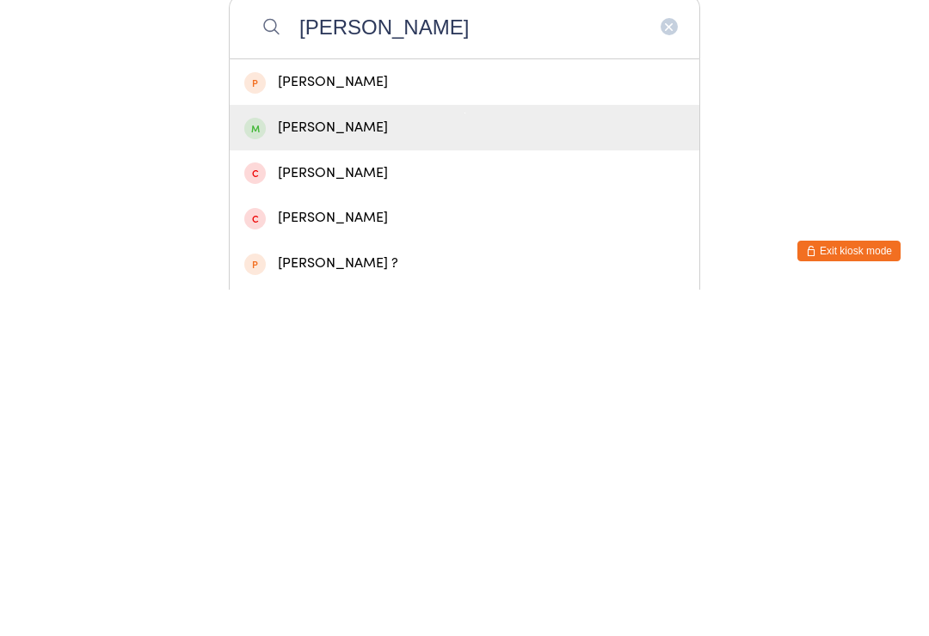
type input "Lillia"
click at [297, 463] on div "Lillian Kruger" at bounding box center [464, 474] width 440 height 23
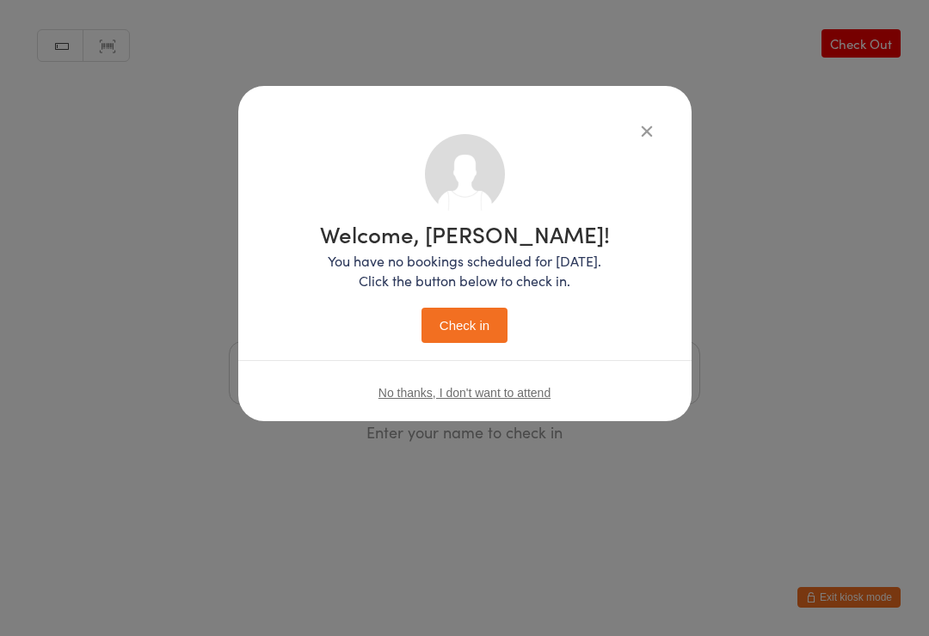
click at [459, 326] on button "Check in" at bounding box center [464, 325] width 86 height 35
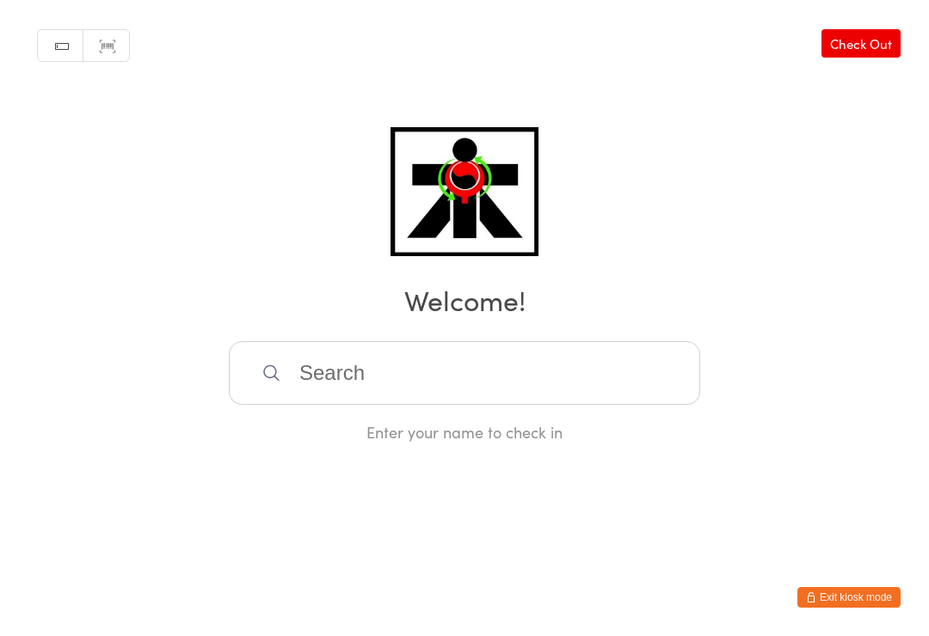
click at [493, 400] on input "search" at bounding box center [464, 373] width 471 height 64
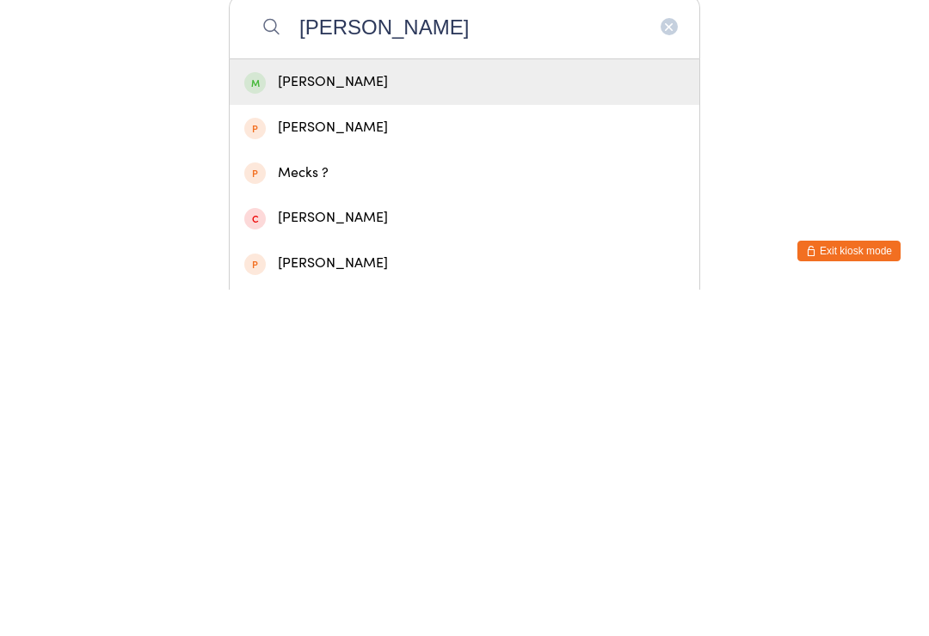
type input "Meg"
click at [479, 417] on div "Meg Mills" at bounding box center [464, 428] width 440 height 23
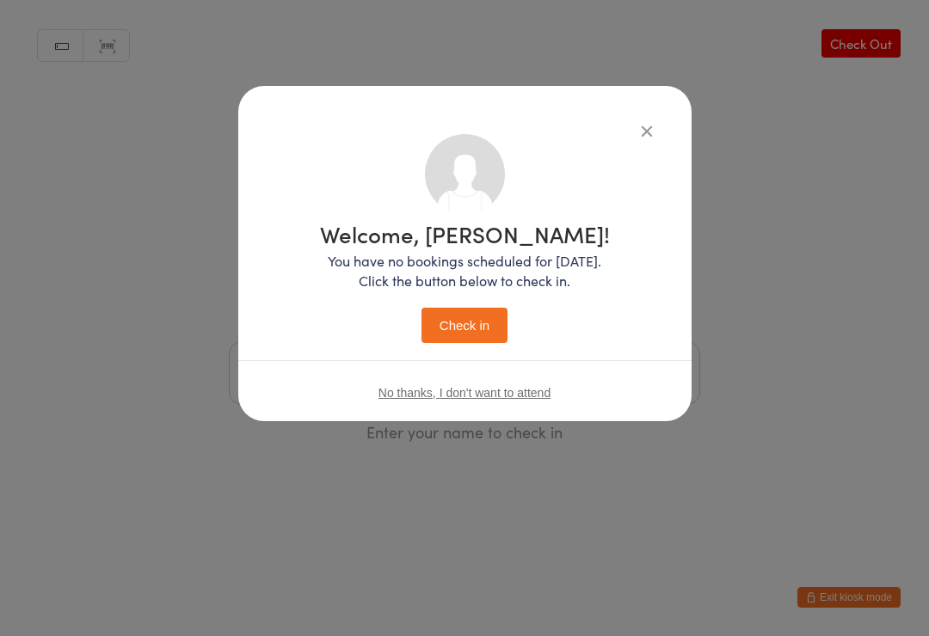
click at [459, 343] on button "Check in" at bounding box center [464, 325] width 86 height 35
